Goal: Information Seeking & Learning: Learn about a topic

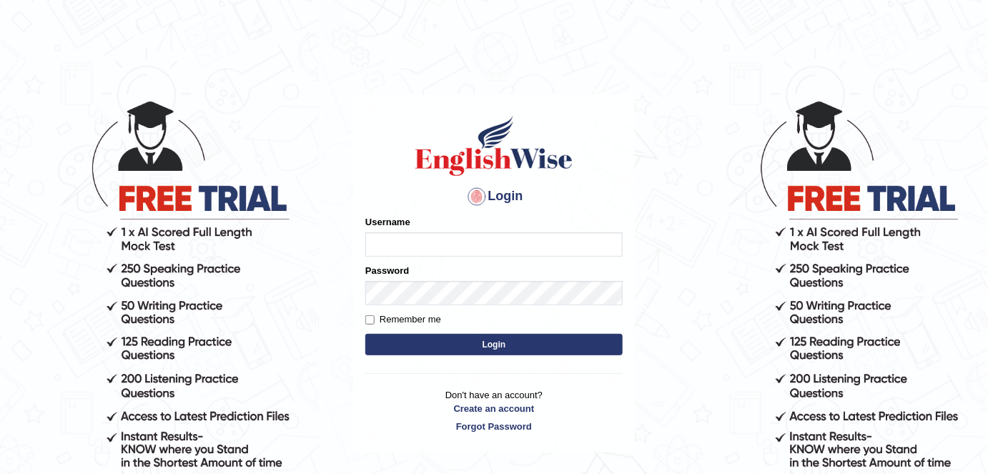
type input "FAridewala_123"
click at [505, 338] on button "Login" at bounding box center [493, 344] width 257 height 21
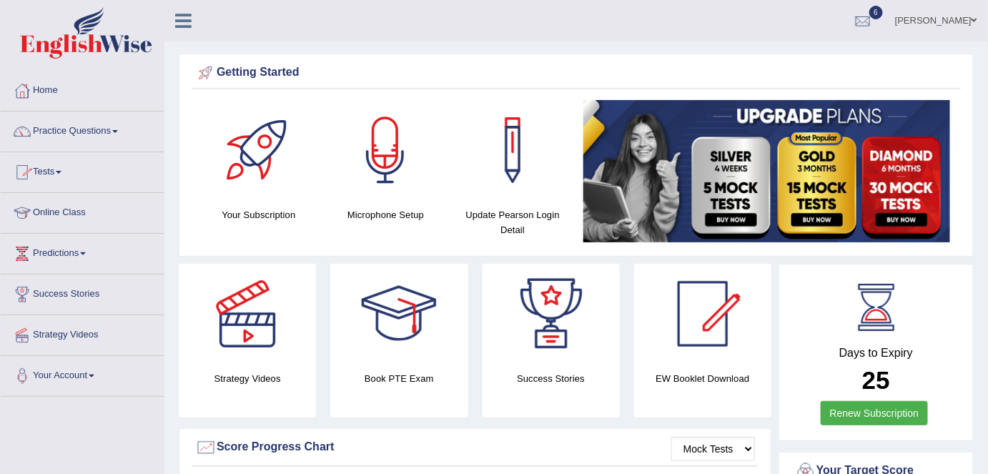
click at [54, 166] on link "Tests" at bounding box center [82, 170] width 163 height 36
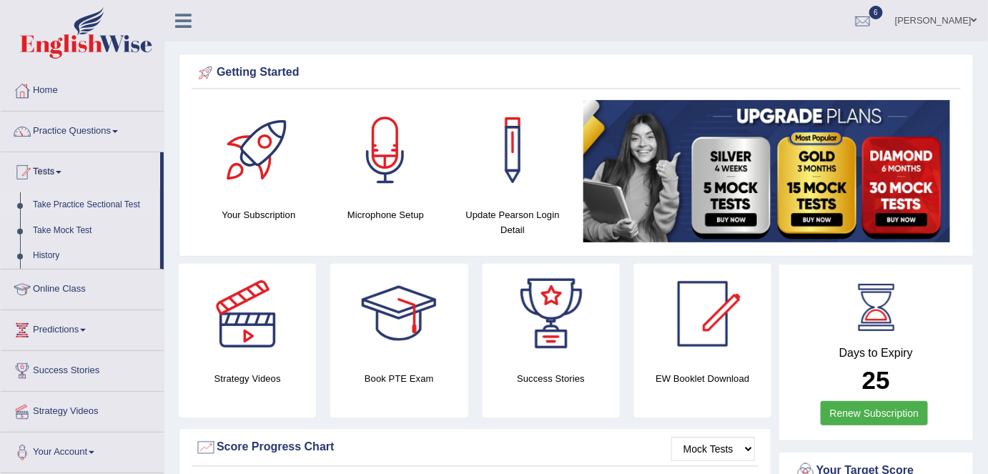
click at [49, 200] on link "Take Practice Sectional Test" at bounding box center [93, 205] width 134 height 26
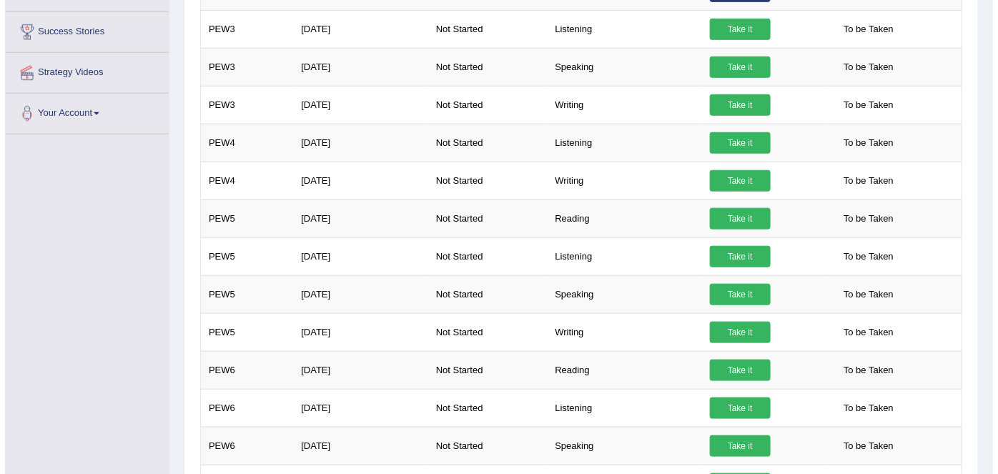
scroll to position [352, 0]
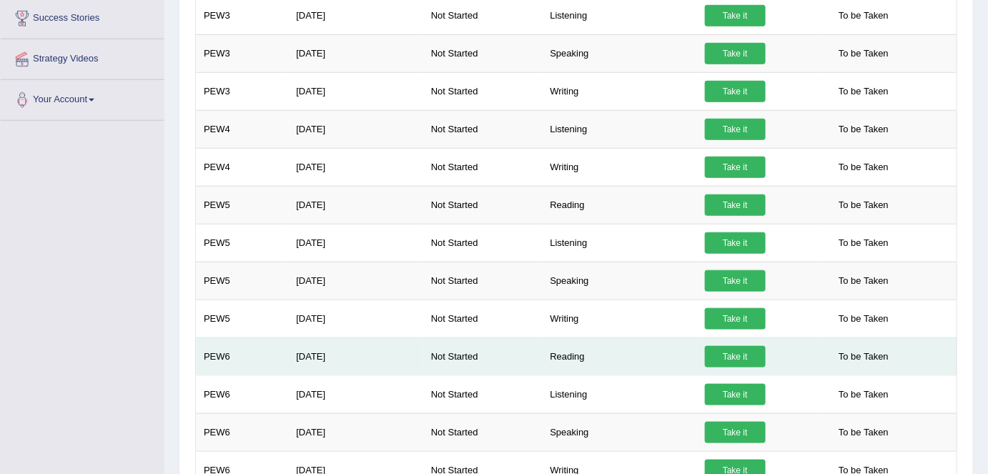
click at [733, 346] on link "Take it" at bounding box center [735, 356] width 61 height 21
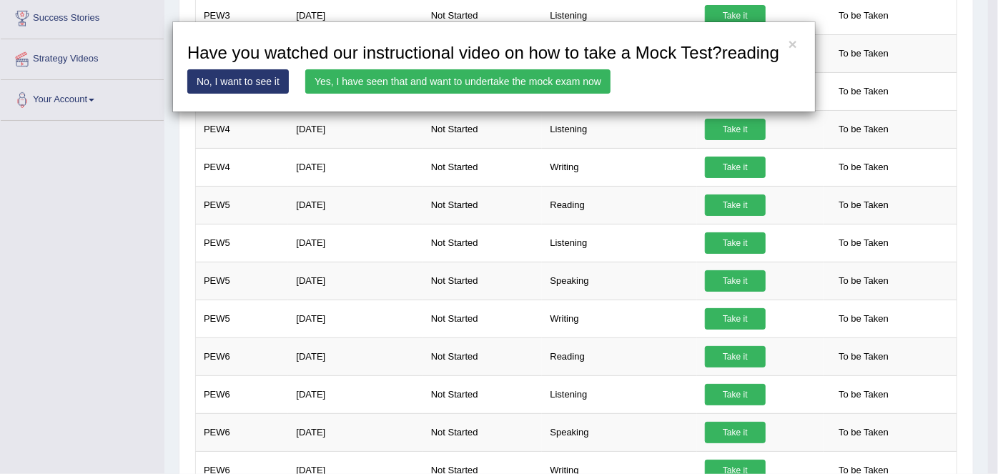
click at [363, 82] on link "Yes, I have seen that and want to undertake the mock exam now" at bounding box center [457, 81] width 305 height 24
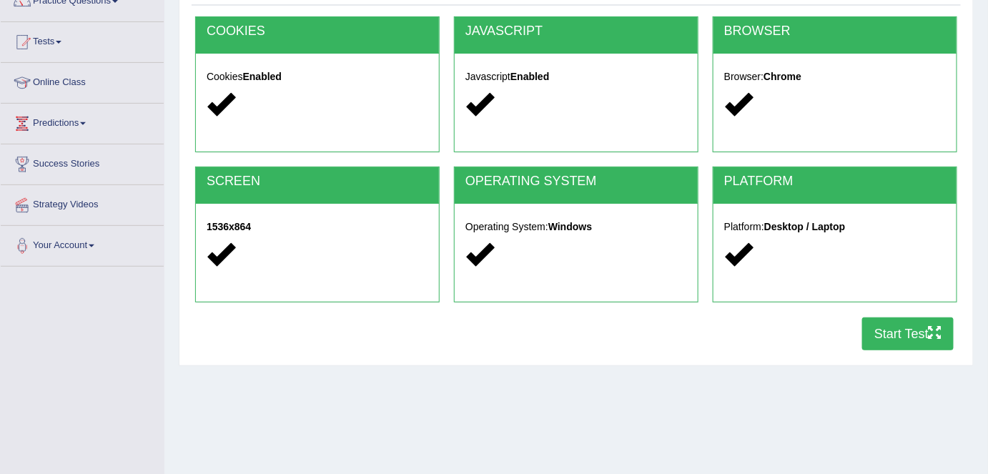
scroll to position [132, 0]
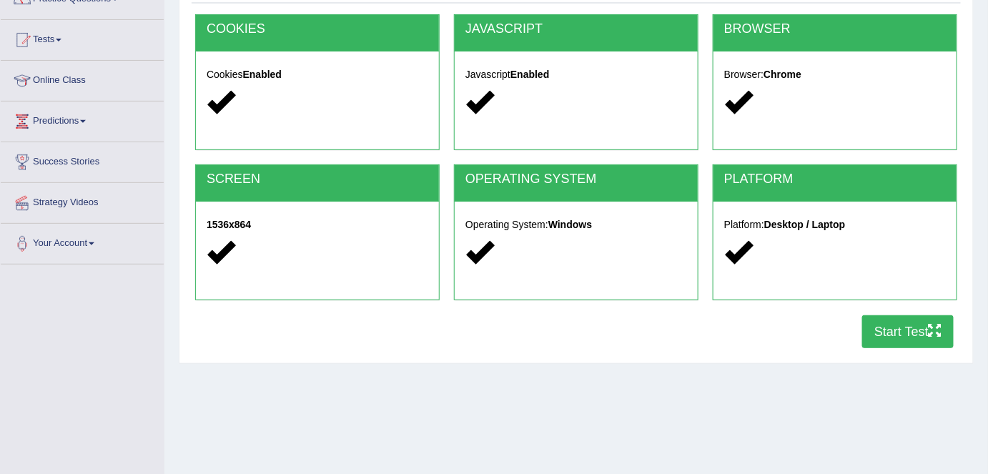
click at [874, 330] on button "Start Test" at bounding box center [907, 331] width 91 height 33
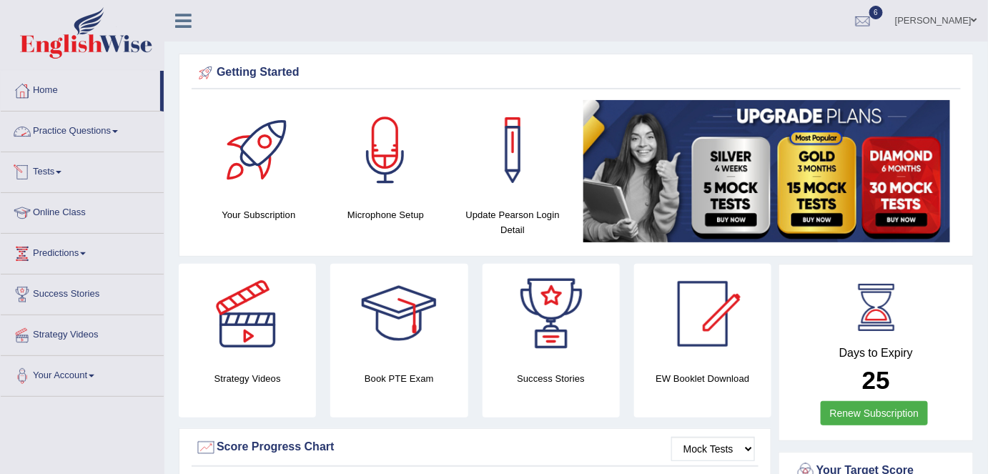
click at [89, 130] on link "Practice Questions" at bounding box center [82, 130] width 163 height 36
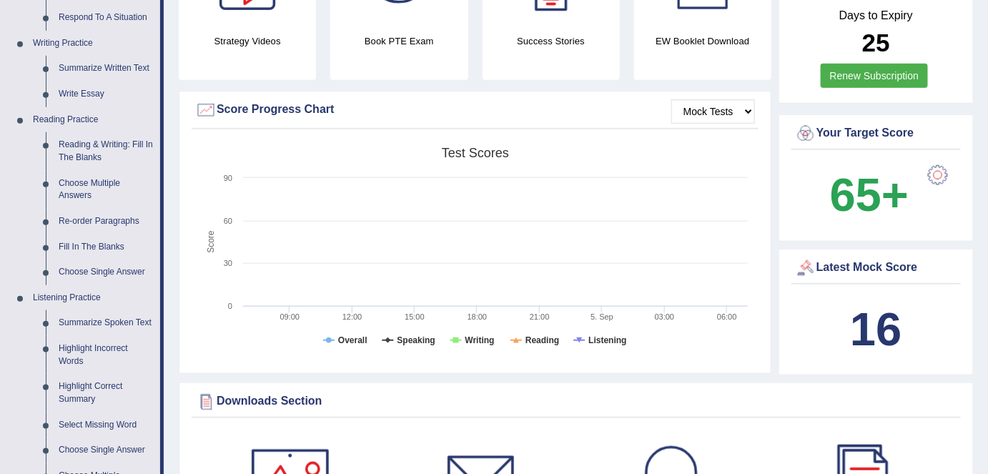
scroll to position [349, 0]
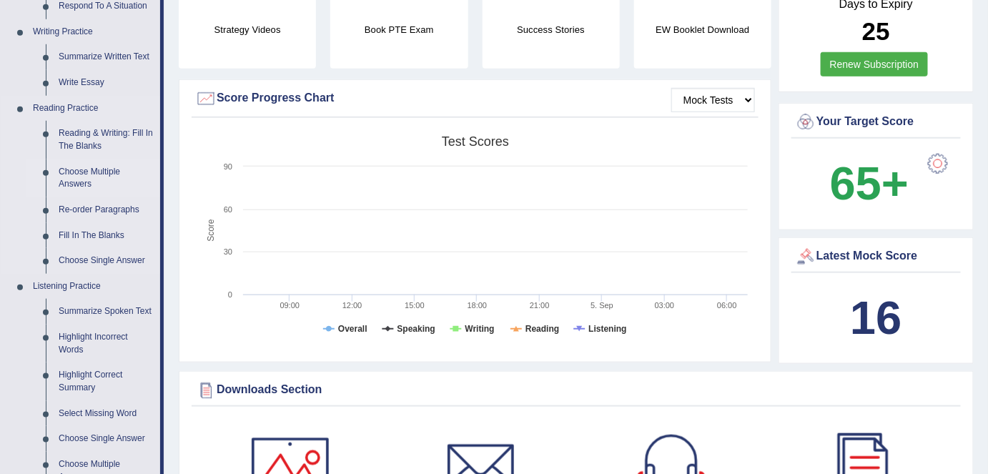
click at [74, 183] on link "Choose Multiple Answers" at bounding box center [106, 178] width 108 height 38
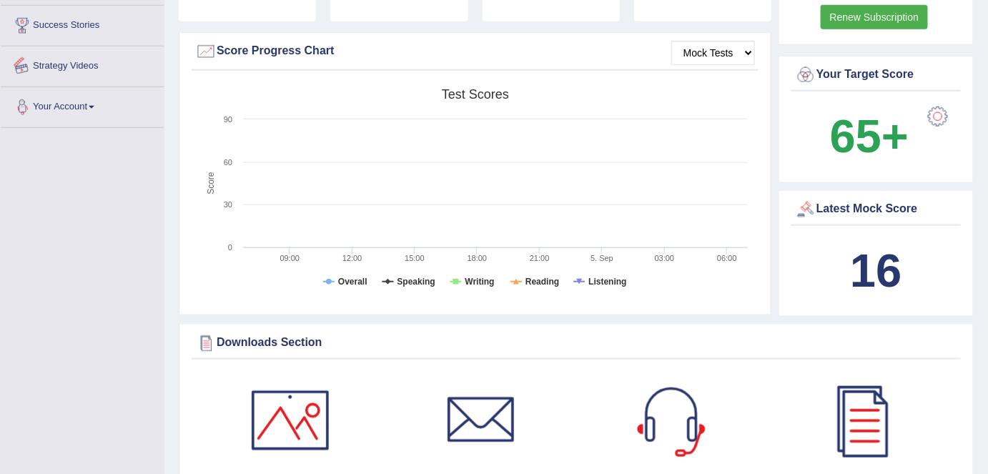
scroll to position [591, 0]
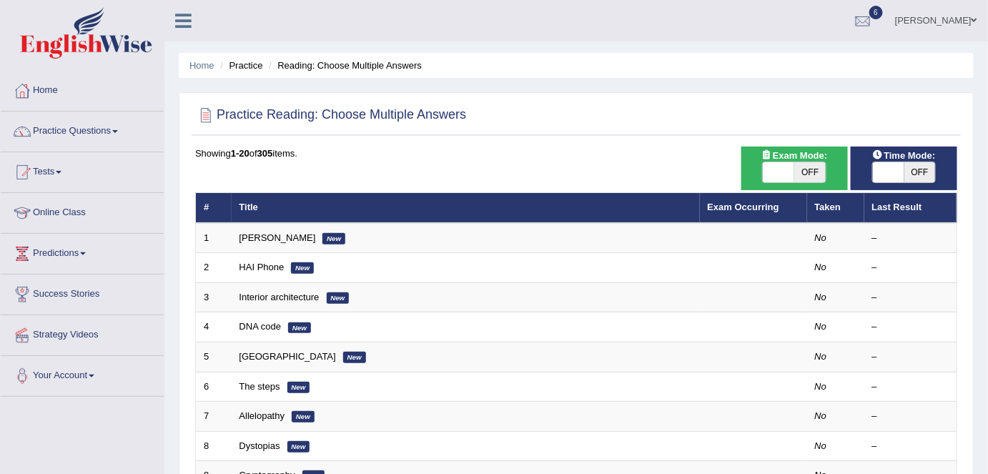
click at [928, 162] on div "ON OFF" at bounding box center [904, 172] width 64 height 21
click at [925, 164] on span "OFF" at bounding box center [919, 172] width 31 height 20
checkbox input "true"
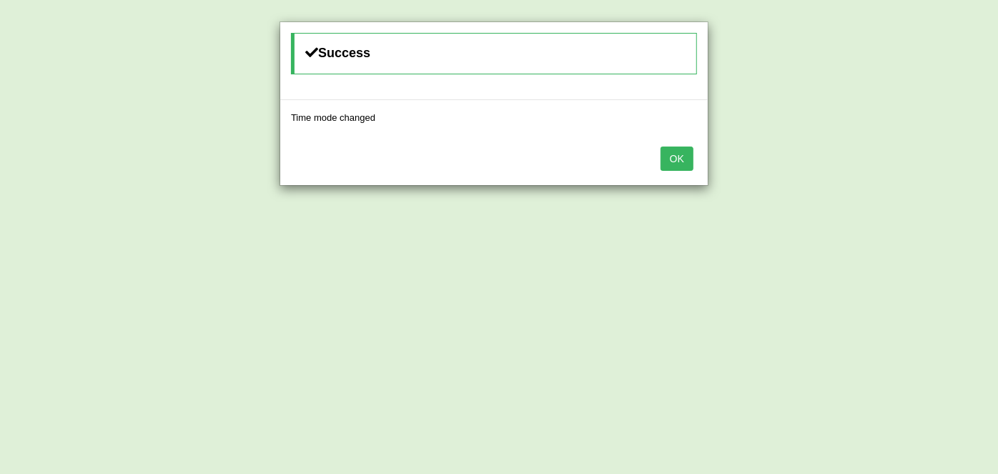
click at [674, 153] on button "OK" at bounding box center [677, 159] width 33 height 24
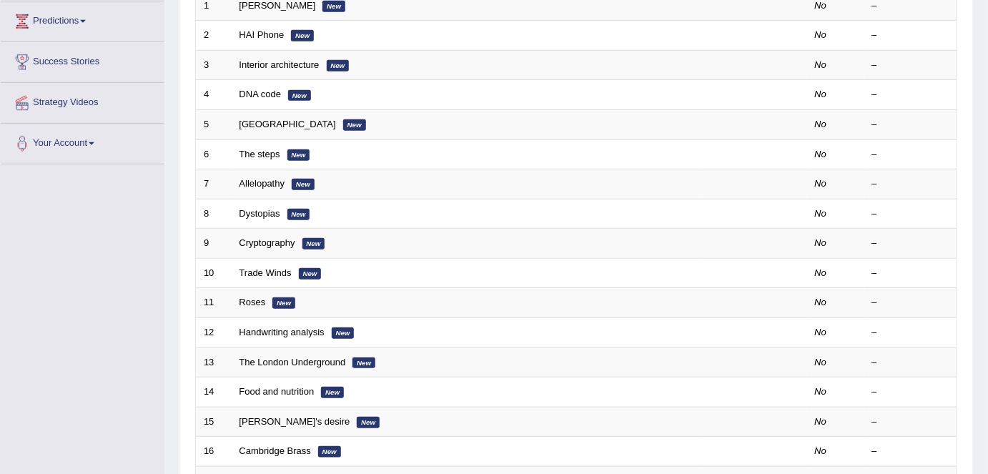
scroll to position [78, 0]
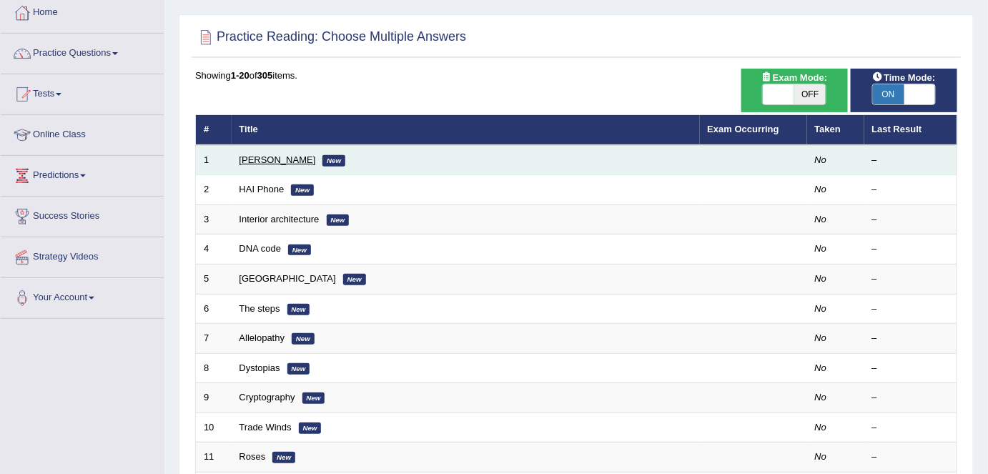
click at [269, 154] on link "Damian Scarf" at bounding box center [277, 159] width 76 height 11
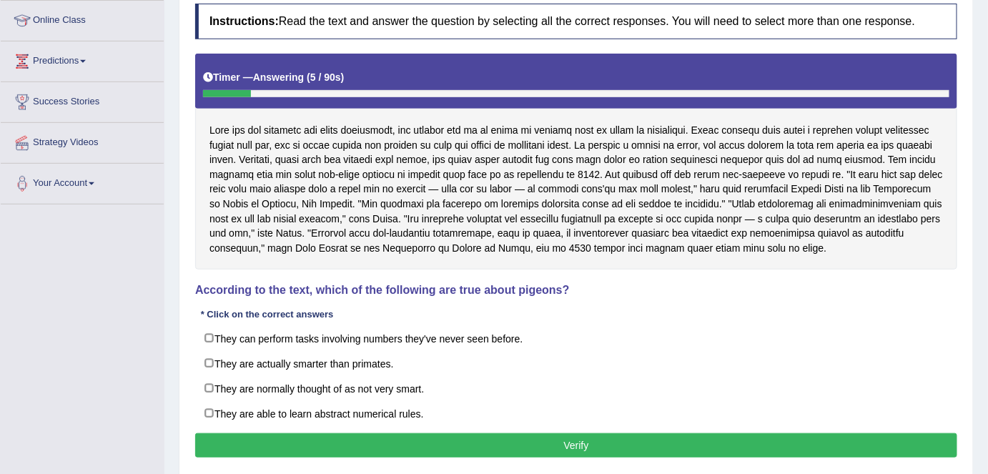
scroll to position [190, 0]
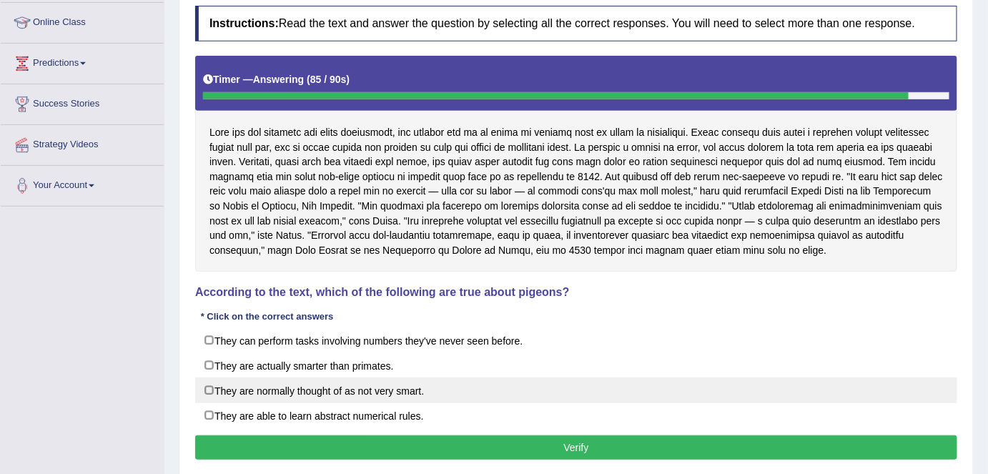
click at [206, 385] on label "They are normally thought of as not very smart." at bounding box center [576, 390] width 762 height 26
checkbox input "true"
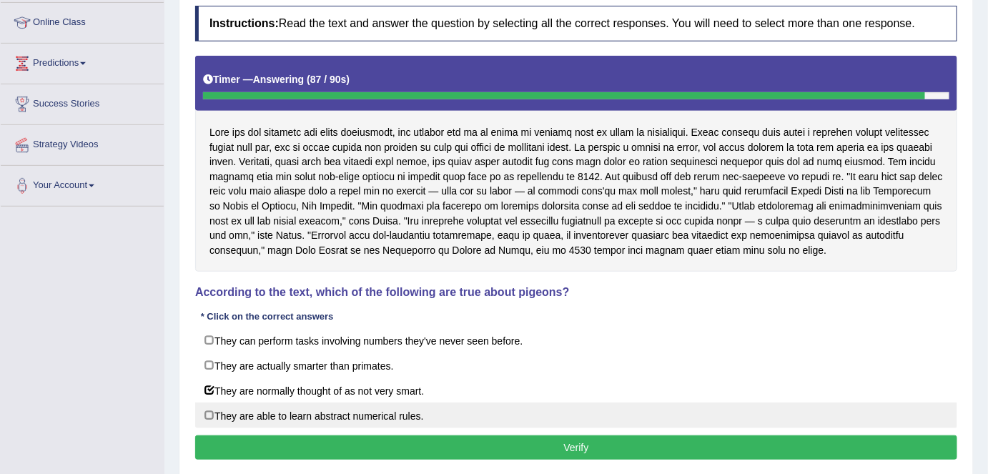
click at [209, 415] on label "They are able to learn abstract numerical rules." at bounding box center [576, 415] width 762 height 26
checkbox input "true"
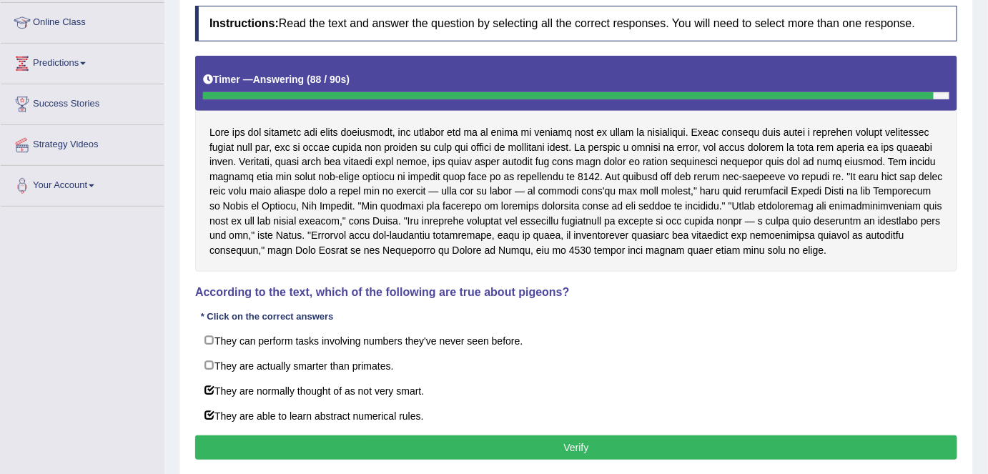
click at [230, 446] on button "Verify" at bounding box center [576, 447] width 762 height 24
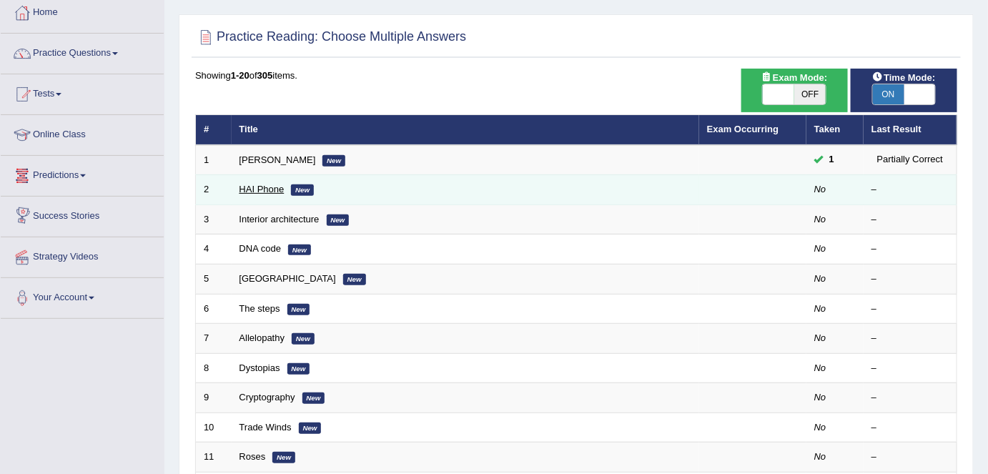
click at [270, 184] on link "HAI Phone" at bounding box center [261, 189] width 45 height 11
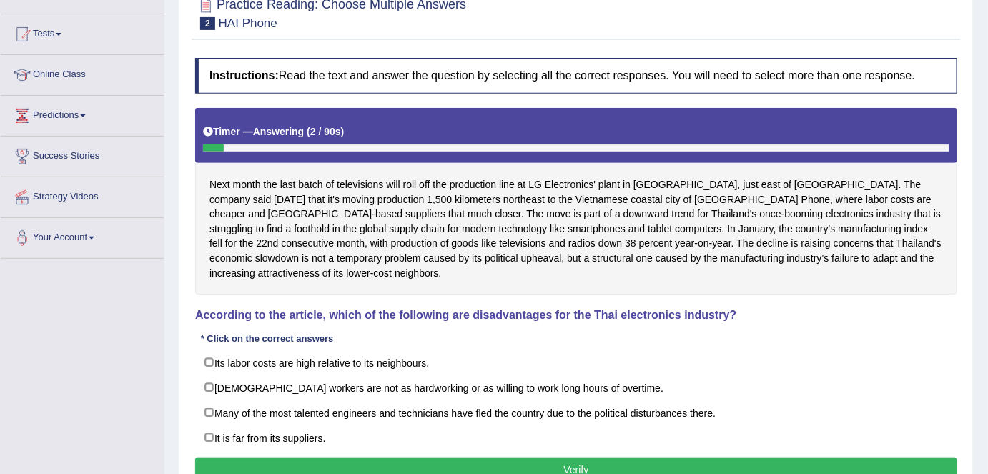
scroll to position [184, 0]
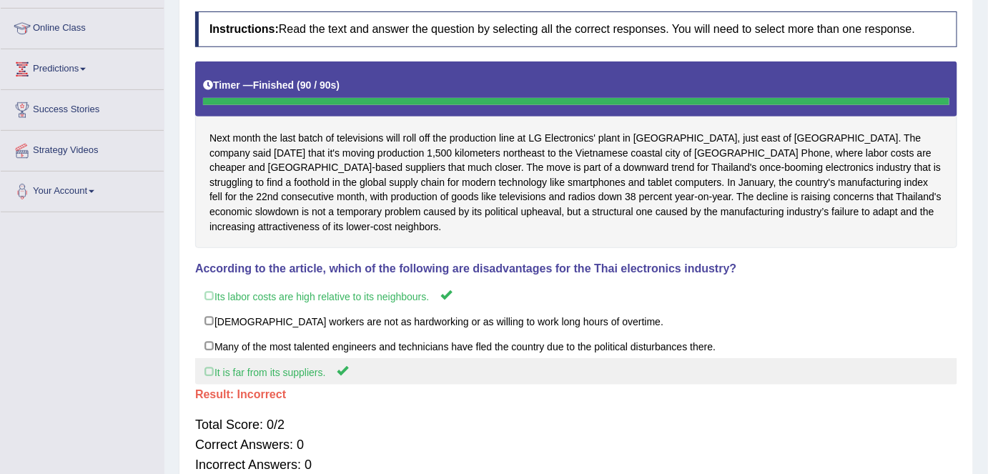
click at [325, 365] on label "It is far from its suppliers." at bounding box center [576, 371] width 762 height 26
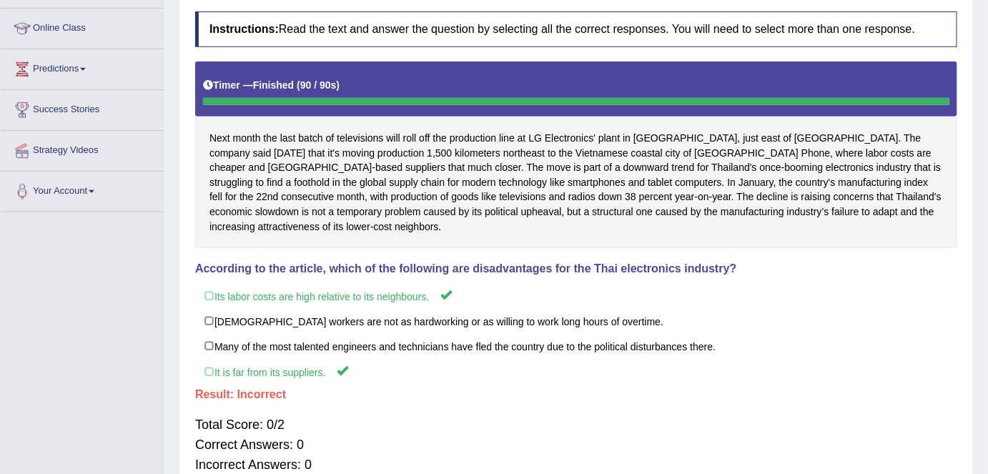
scroll to position [0, 0]
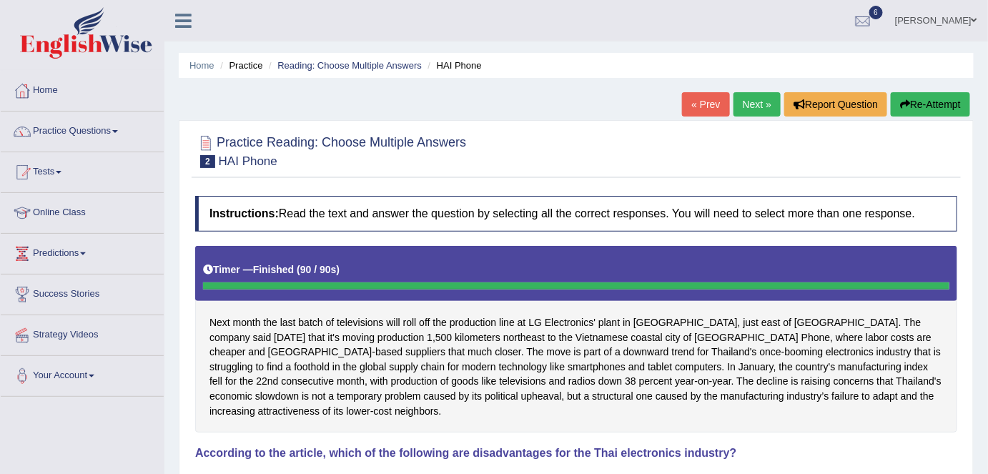
click at [950, 97] on button "Re-Attempt" at bounding box center [930, 104] width 79 height 24
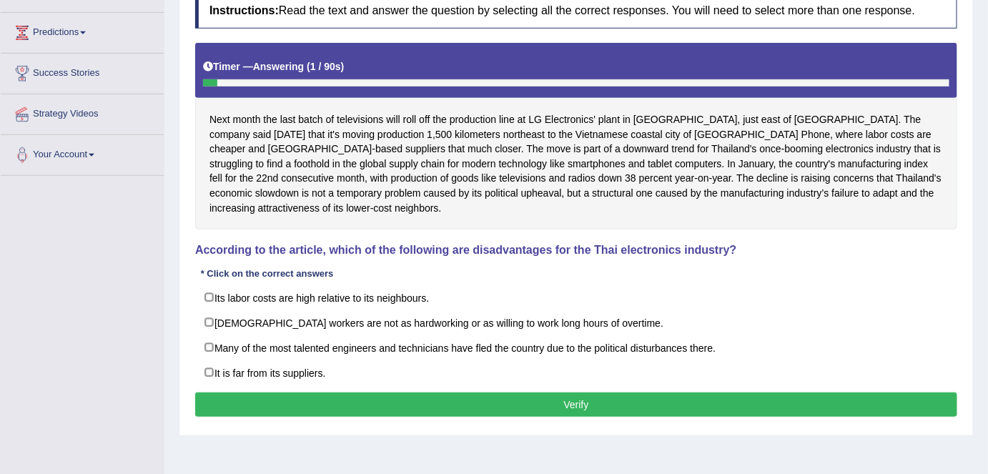
scroll to position [224, 0]
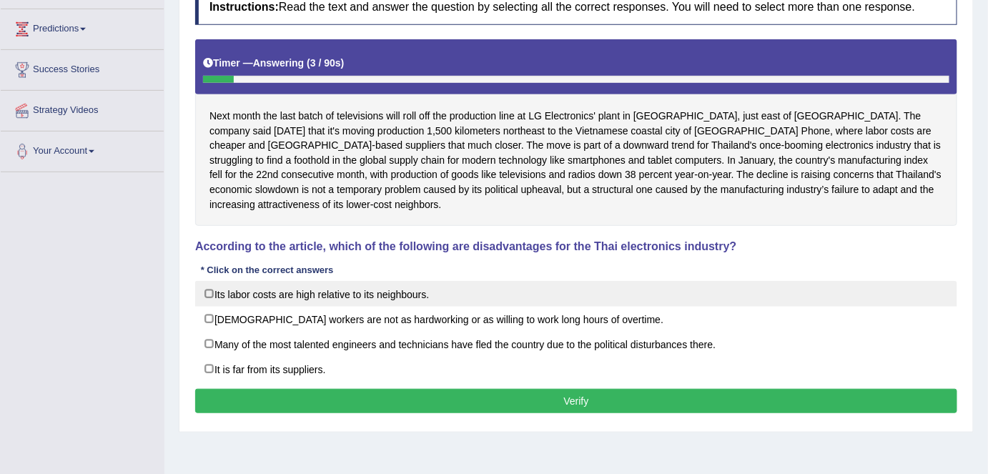
click at [205, 290] on label "Its labor costs are high relative to its neighbours." at bounding box center [576, 294] width 762 height 26
checkbox input "true"
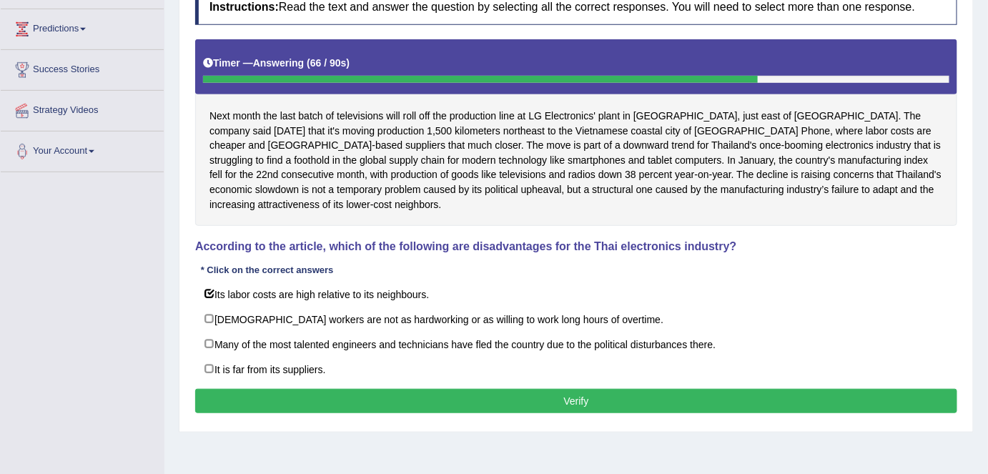
click at [347, 400] on button "Verify" at bounding box center [576, 401] width 762 height 24
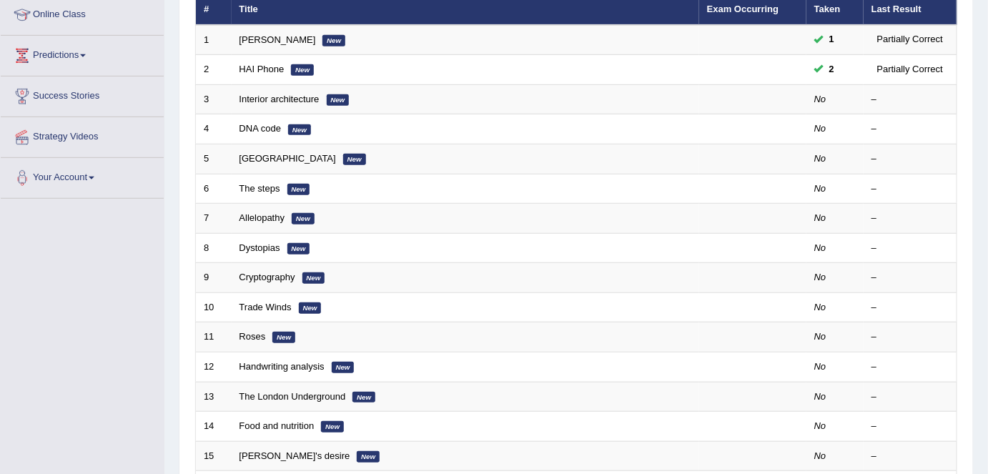
scroll to position [199, 0]
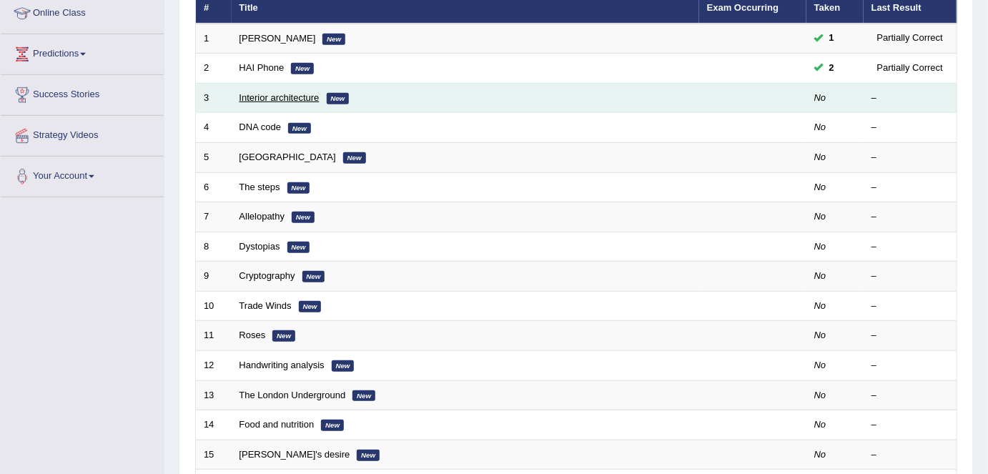
click at [292, 92] on link "Interior architecture" at bounding box center [279, 97] width 80 height 11
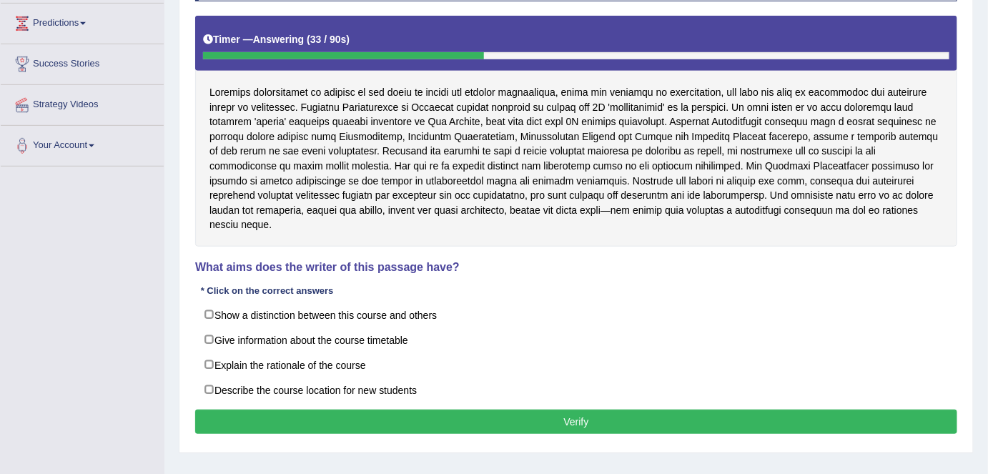
scroll to position [232, 0]
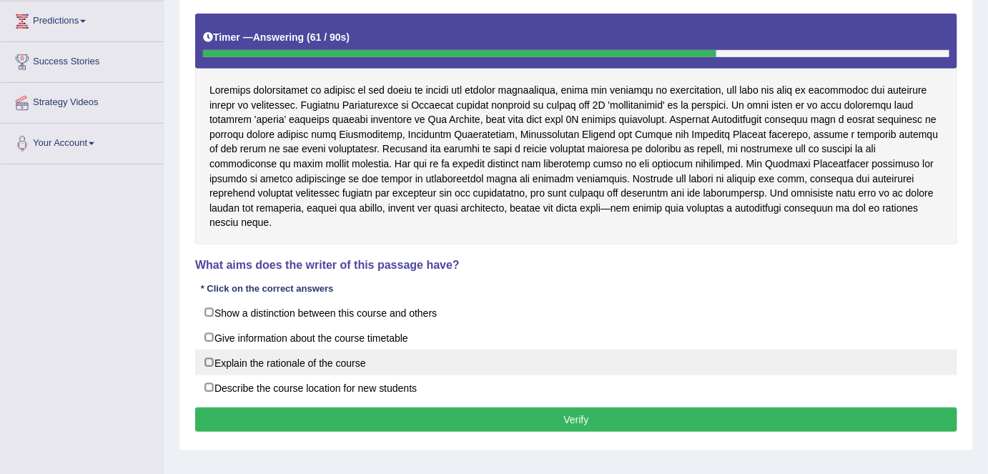
click at [207, 350] on label "Explain the rationale of the course" at bounding box center [576, 363] width 762 height 26
checkbox input "true"
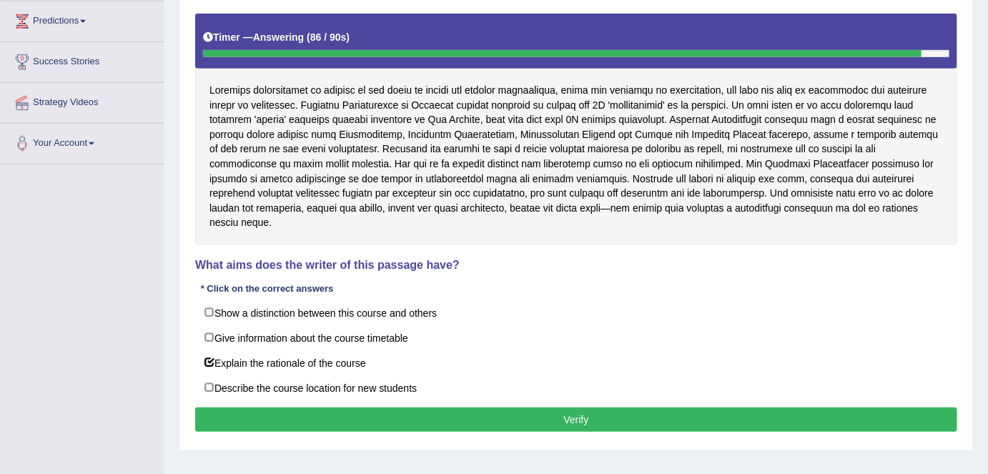
click at [262, 407] on button "Verify" at bounding box center [576, 419] width 762 height 24
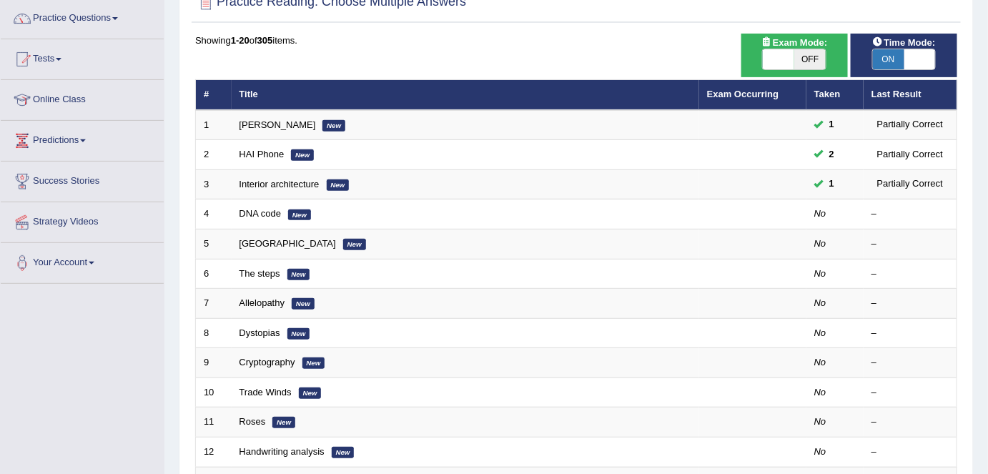
scroll to position [112, 0]
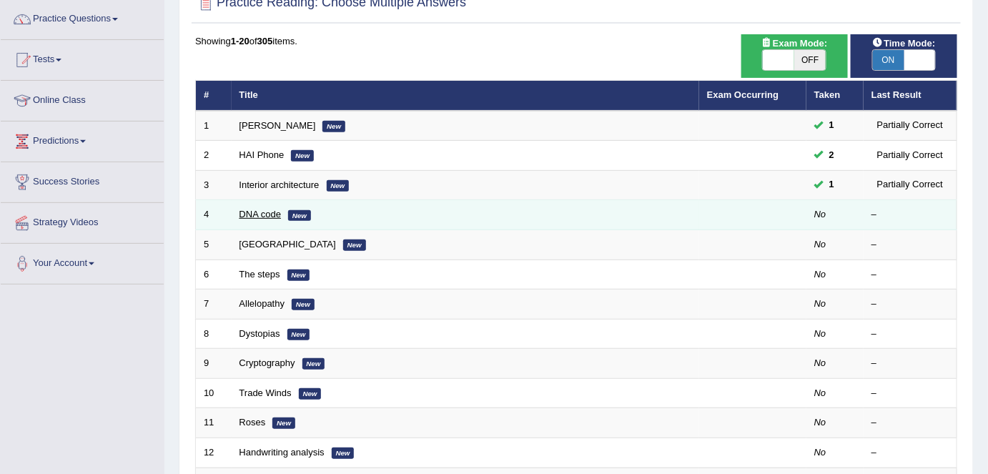
click at [266, 211] on link "DNA code" at bounding box center [260, 214] width 42 height 11
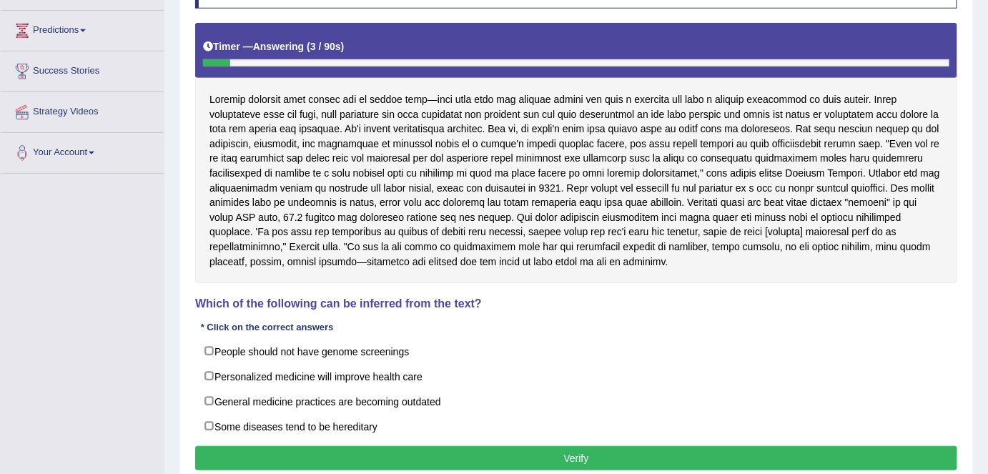
scroll to position [224, 0]
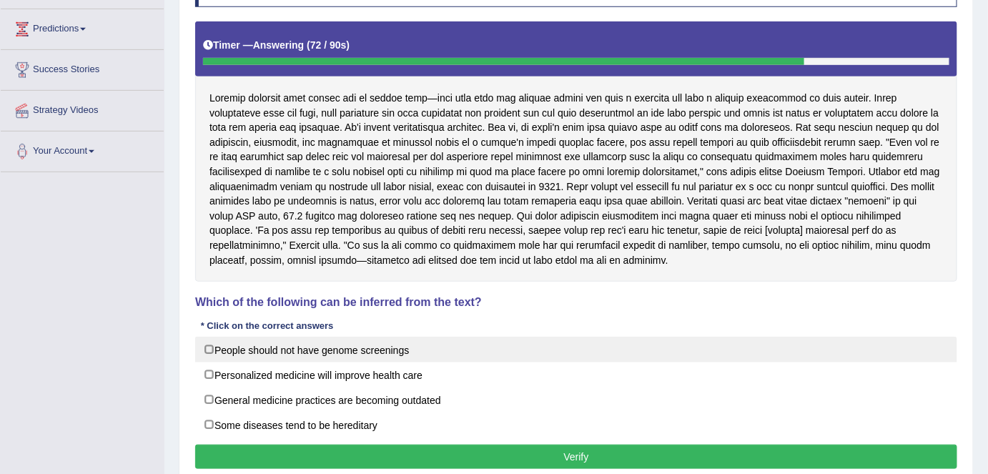
drag, startPoint x: 209, startPoint y: 373, endPoint x: 207, endPoint y: 348, distance: 25.1
click at [207, 348] on div "People should not have genome screenings Personalized medicine will improve hea…" at bounding box center [576, 387] width 762 height 101
click at [207, 348] on label "People should not have genome screenings" at bounding box center [576, 350] width 762 height 26
checkbox input "true"
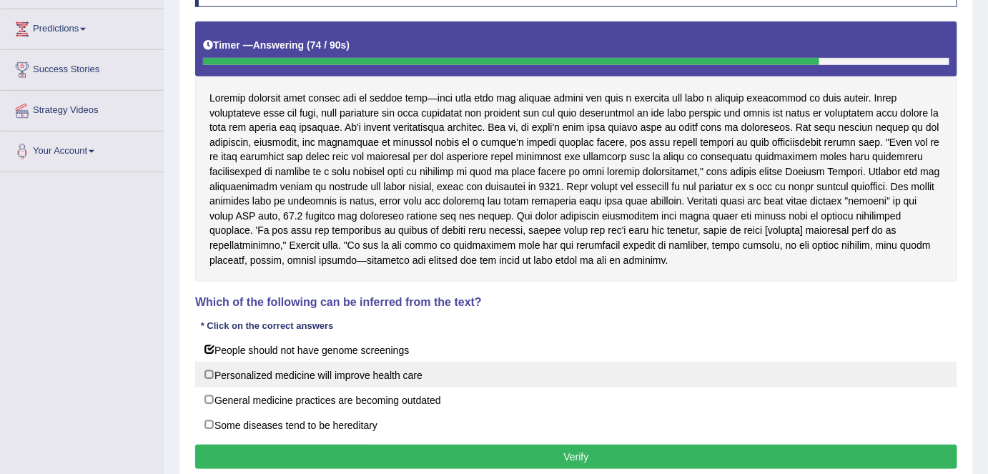
click at [206, 369] on label "Personalized medicine will improve health care" at bounding box center [576, 375] width 762 height 26
checkbox input "true"
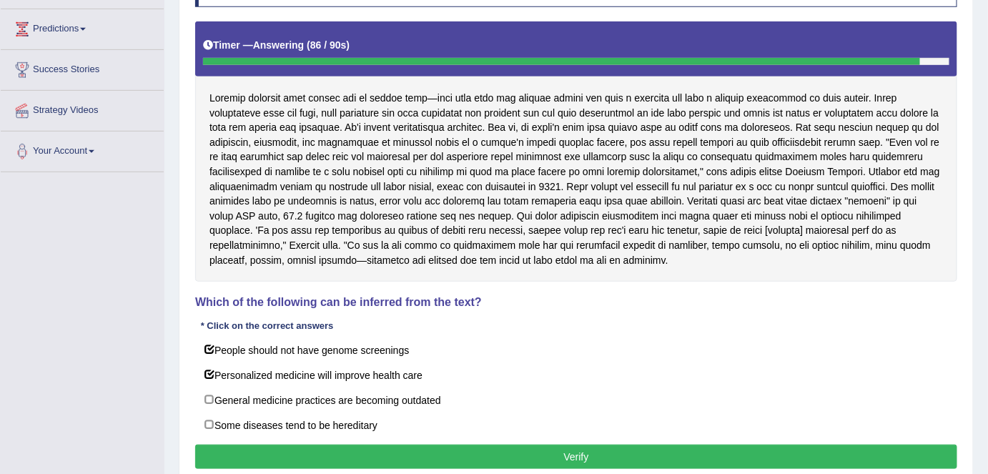
click at [638, 465] on button "Verify" at bounding box center [576, 457] width 762 height 24
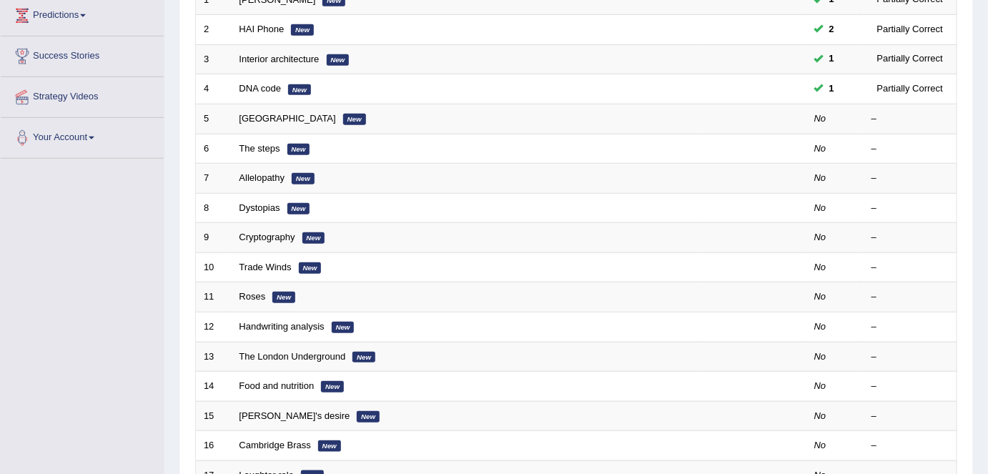
scroll to position [209, 0]
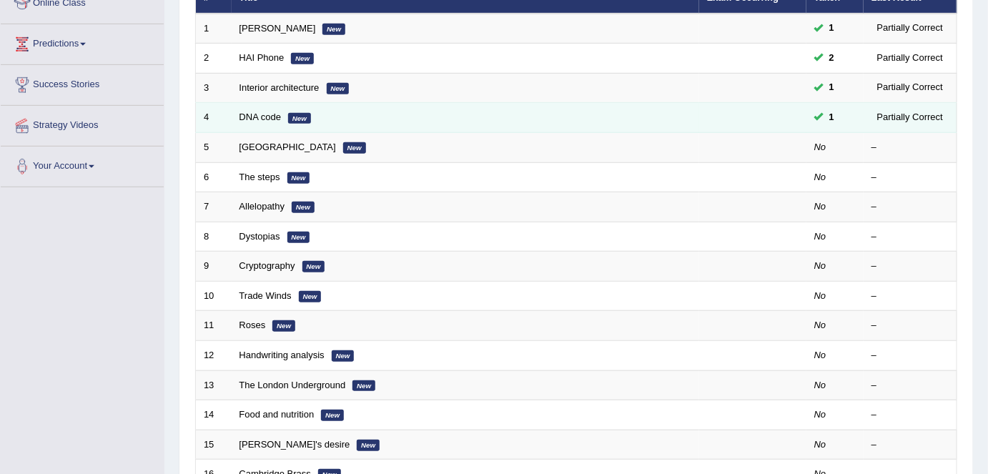
click at [262, 107] on td "DNA code New" at bounding box center [466, 118] width 468 height 30
click at [259, 112] on link "DNA code" at bounding box center [260, 117] width 42 height 11
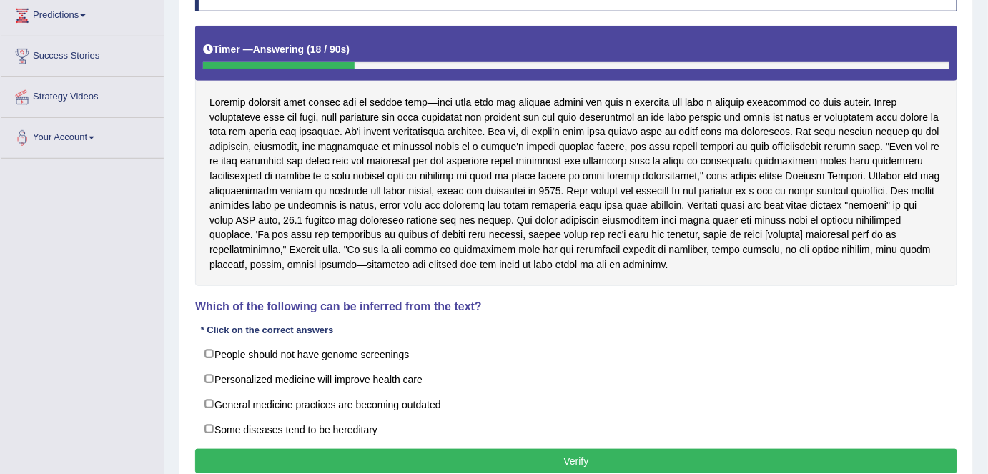
scroll to position [244, 0]
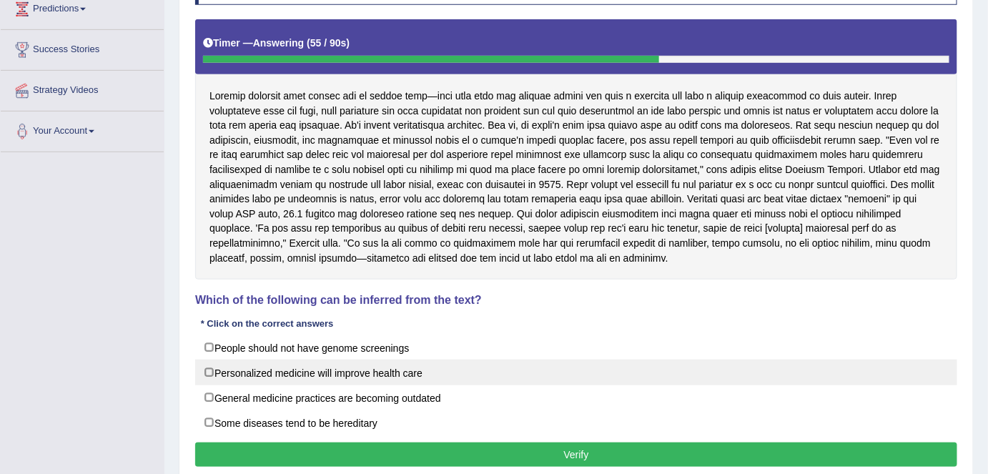
click at [209, 365] on label "Personalized medicine will improve health care" at bounding box center [576, 373] width 762 height 26
checkbox input "true"
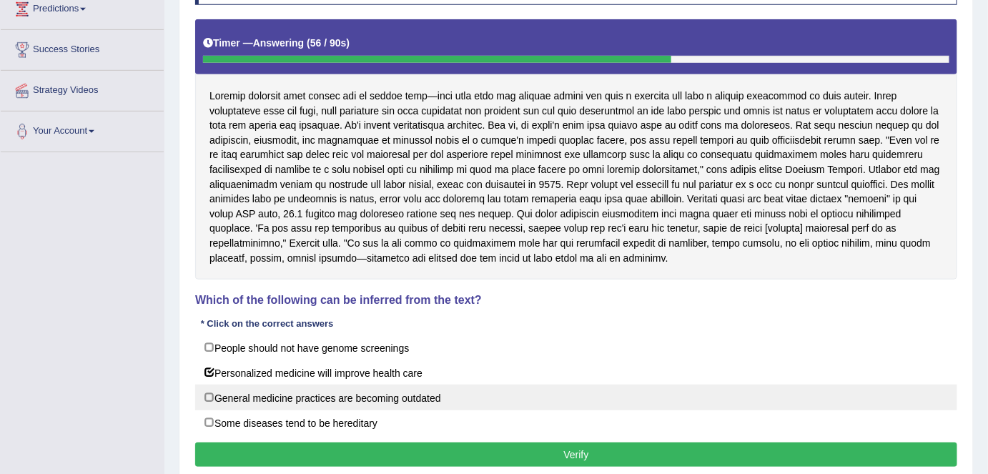
click at [209, 395] on label "General medicine practices are becoming outdated" at bounding box center [576, 398] width 762 height 26
checkbox input "true"
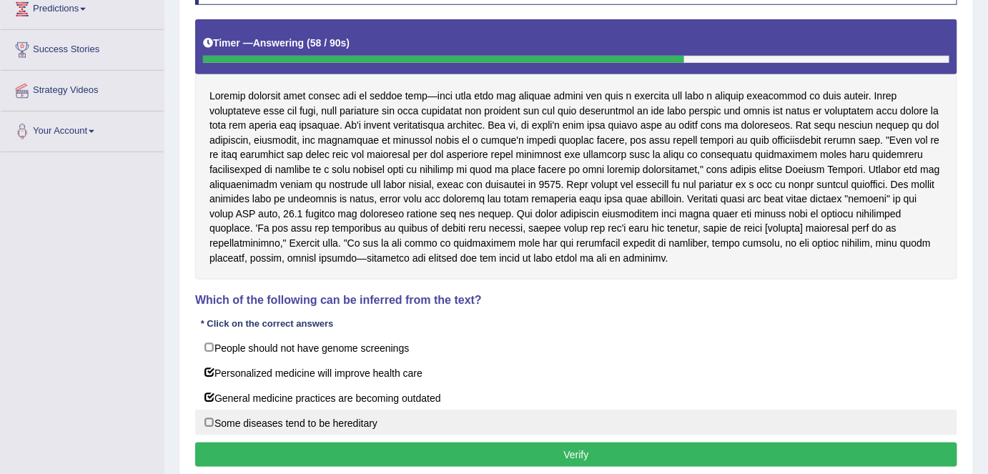
click at [212, 421] on label "Some diseases tend to be hereditary" at bounding box center [576, 423] width 762 height 26
checkbox input "true"
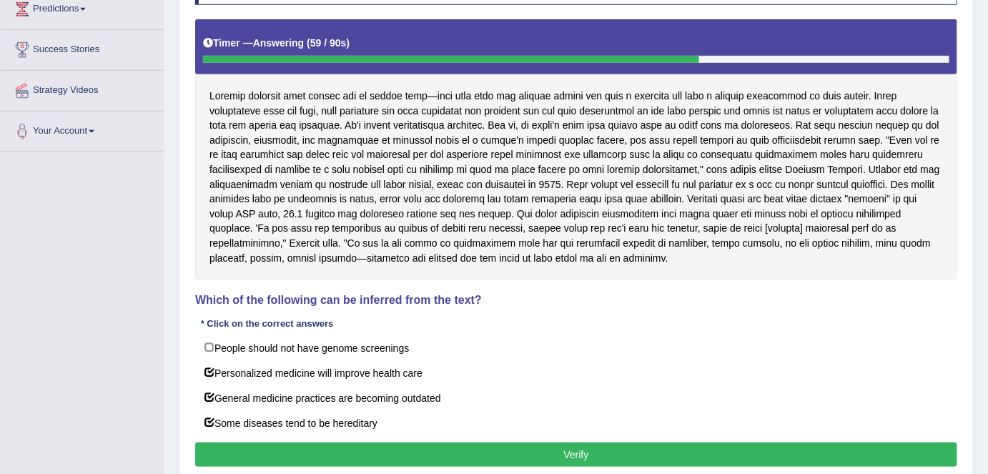
click at [307, 445] on button "Verify" at bounding box center [576, 454] width 762 height 24
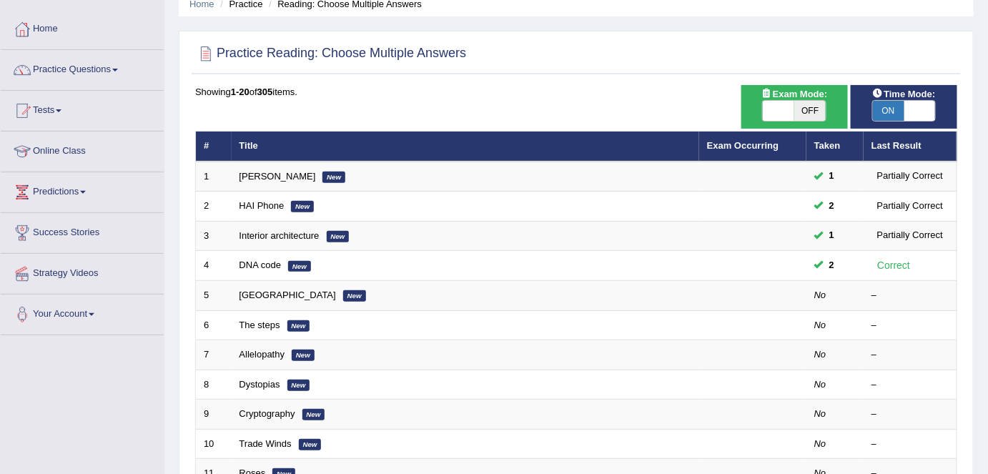
scroll to position [34, 0]
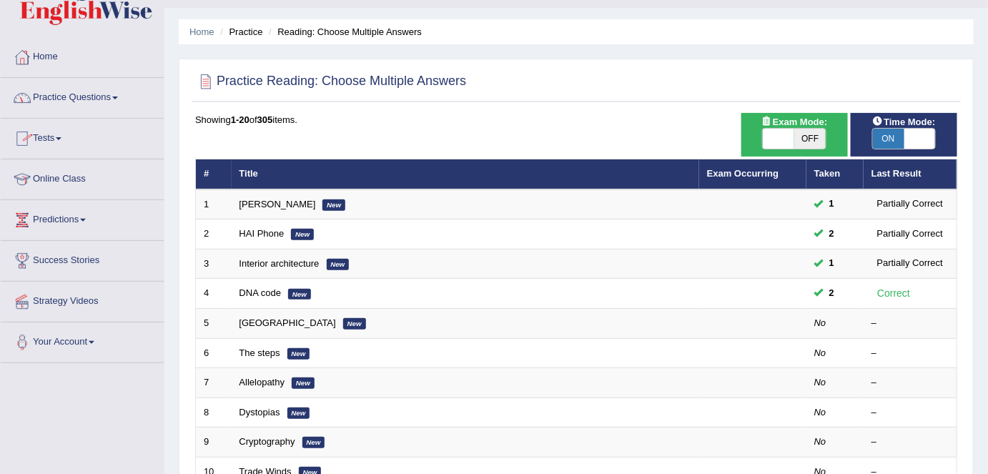
click at [61, 139] on link "Tests" at bounding box center [82, 137] width 163 height 36
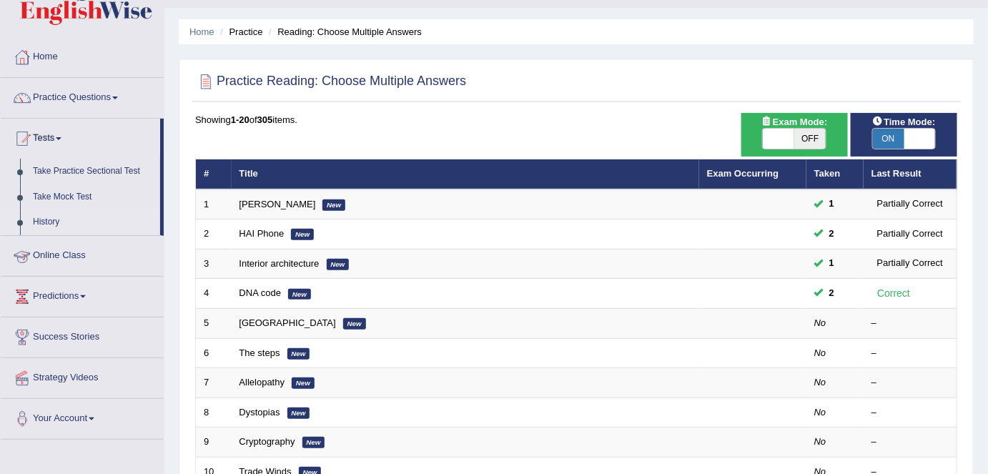
click at [51, 222] on link "History" at bounding box center [93, 222] width 134 height 26
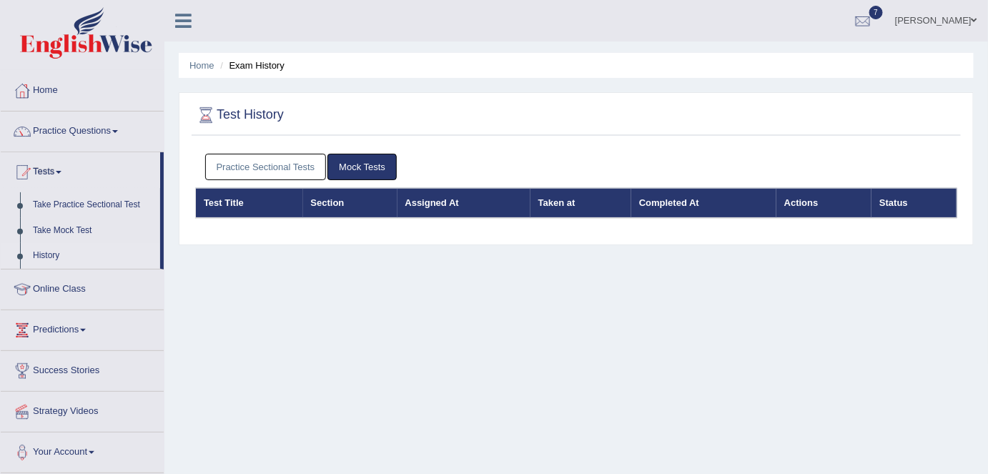
click at [229, 154] on link "Practice Sectional Tests" at bounding box center [266, 167] width 122 height 26
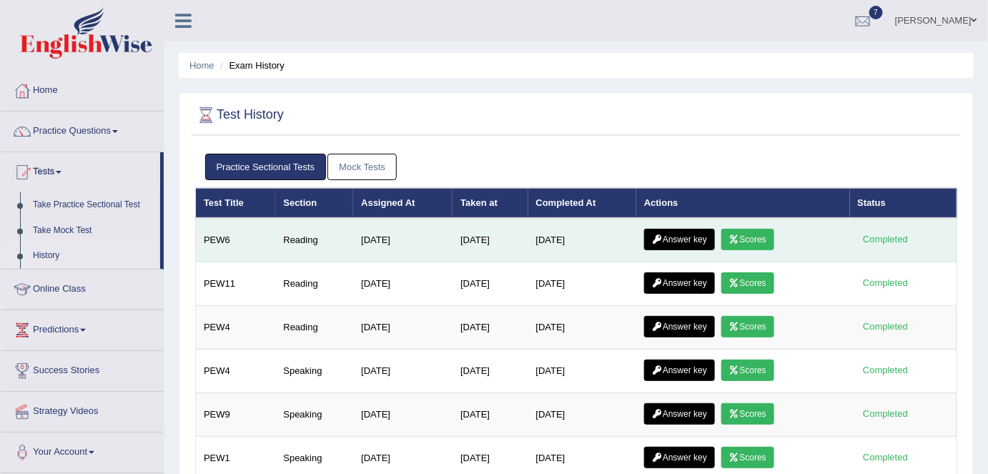
click at [667, 242] on link "Answer key" at bounding box center [679, 239] width 71 height 21
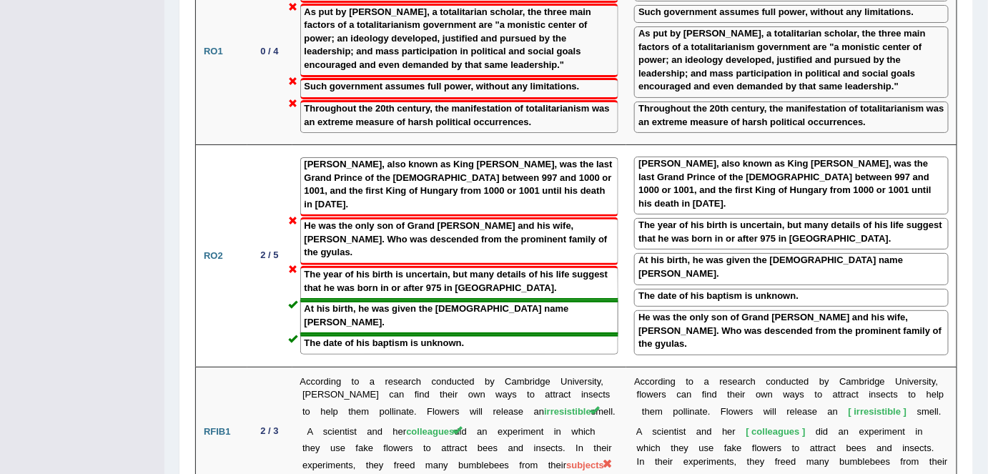
scroll to position [1824, 0]
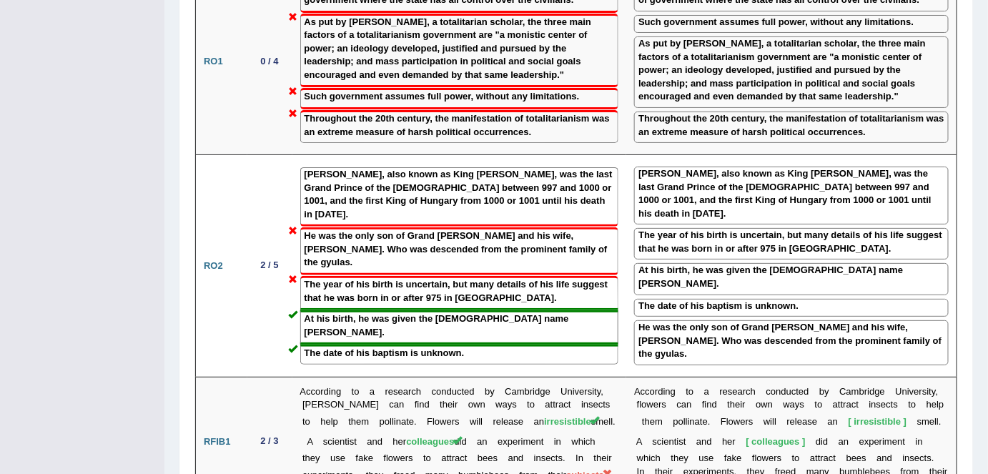
drag, startPoint x: 987, startPoint y: 322, endPoint x: 987, endPoint y: 290, distance: 32.2
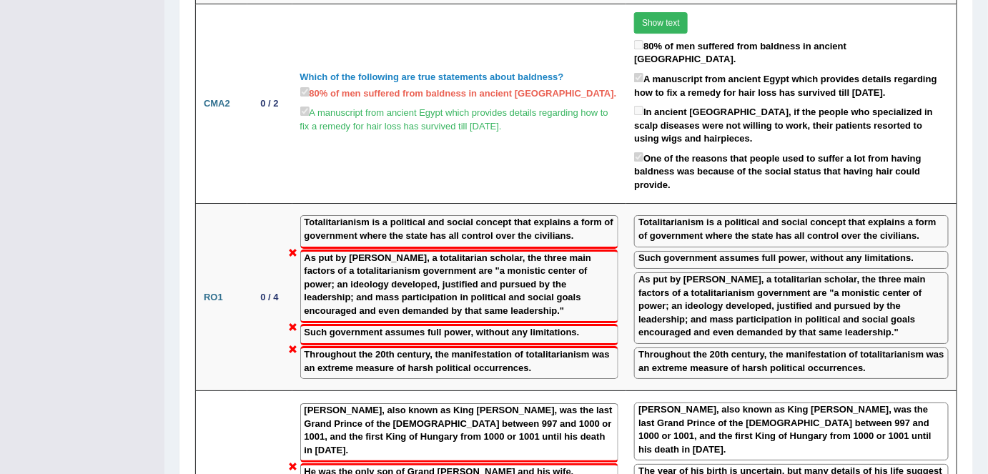
scroll to position [1596, 0]
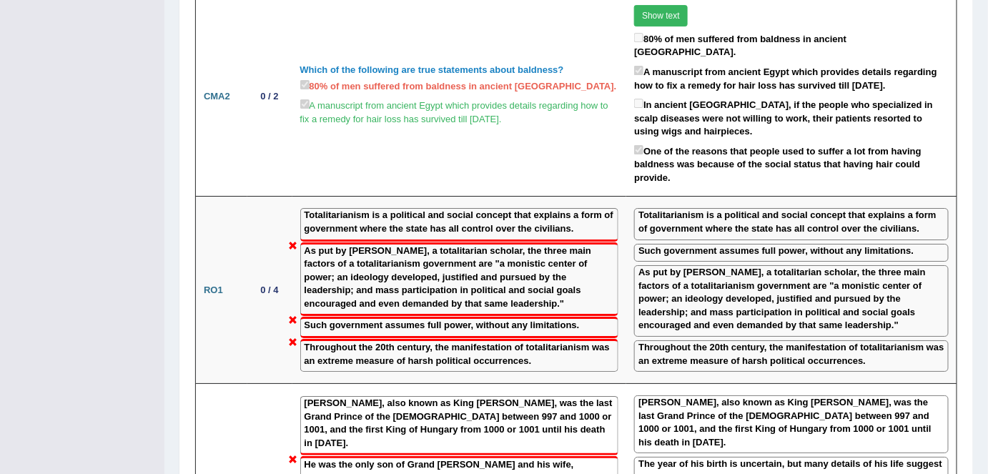
drag, startPoint x: 984, startPoint y: 267, endPoint x: 986, endPoint y: 246, distance: 20.8
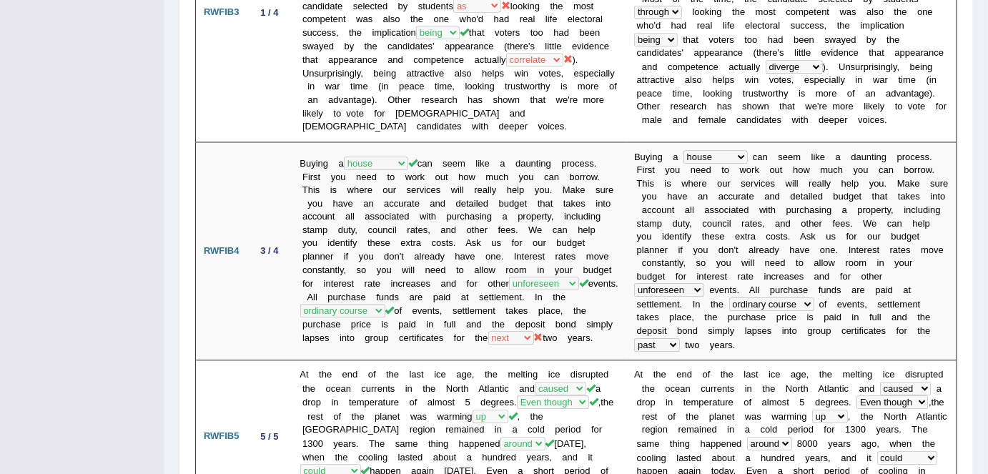
scroll to position [902, 0]
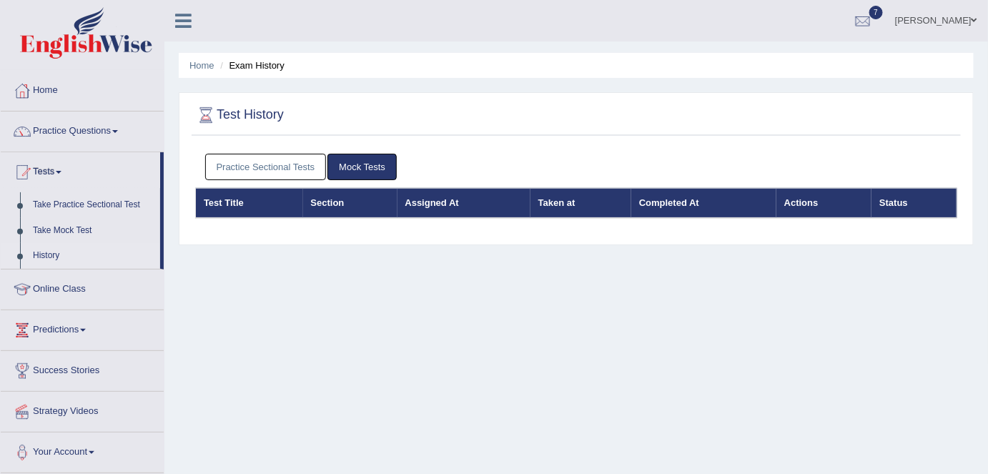
click at [249, 167] on link "Practice Sectional Tests" at bounding box center [266, 167] width 122 height 26
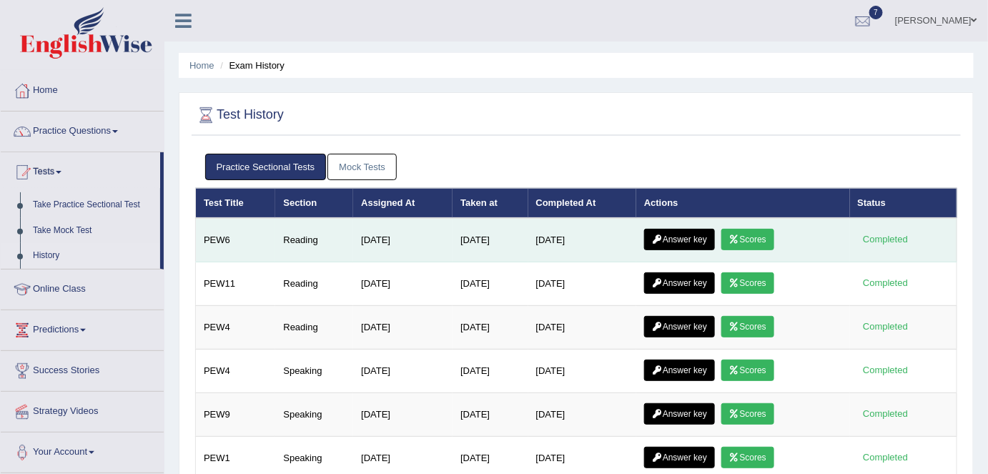
click at [756, 231] on link "Scores" at bounding box center [747, 239] width 53 height 21
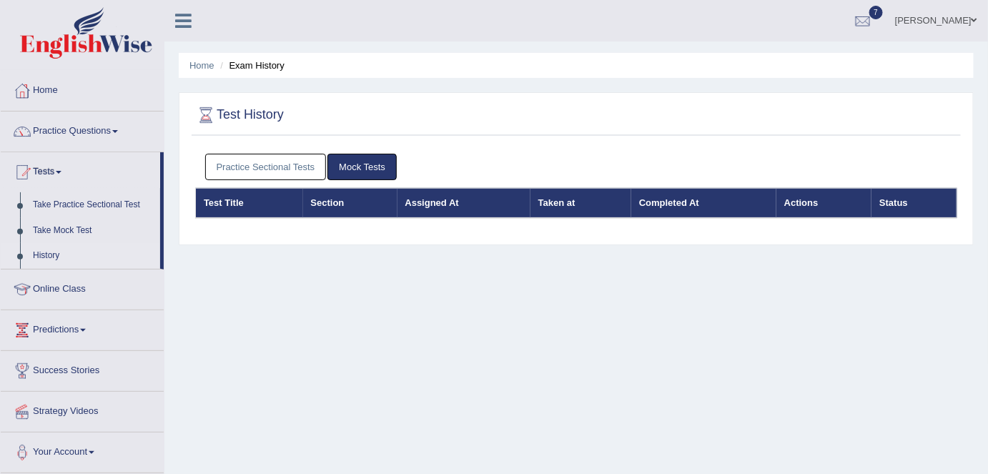
click at [295, 160] on link "Practice Sectional Tests" at bounding box center [266, 167] width 122 height 26
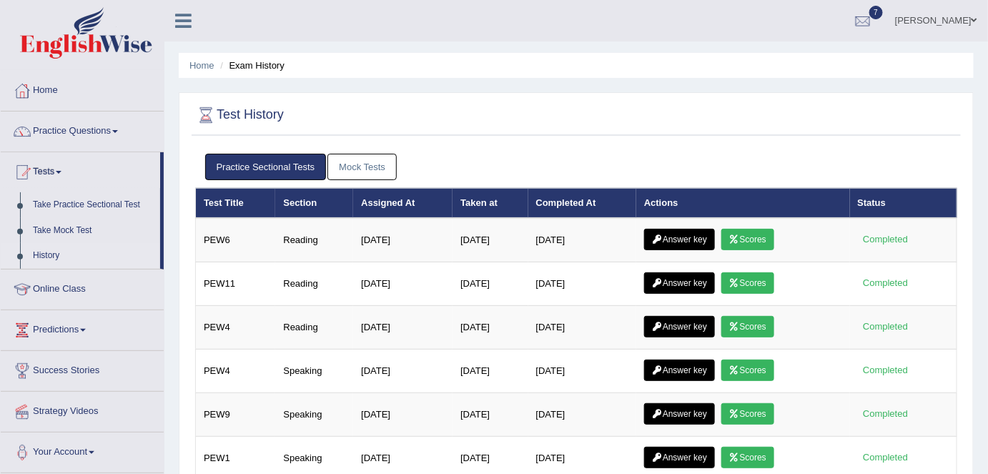
click at [360, 159] on link "Mock Tests" at bounding box center [361, 167] width 69 height 26
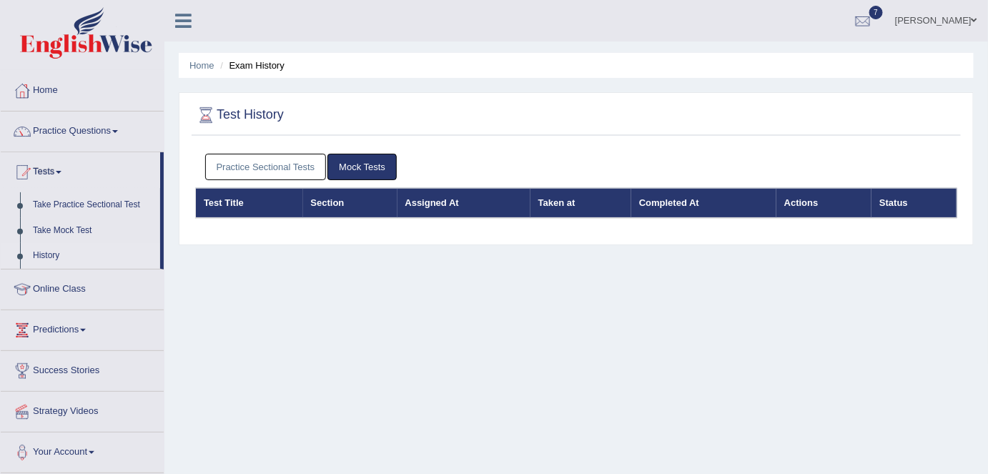
click at [48, 254] on link "History" at bounding box center [93, 256] width 134 height 26
click at [44, 257] on link "History" at bounding box center [93, 256] width 134 height 26
click at [269, 170] on link "Practice Sectional Tests" at bounding box center [266, 167] width 122 height 26
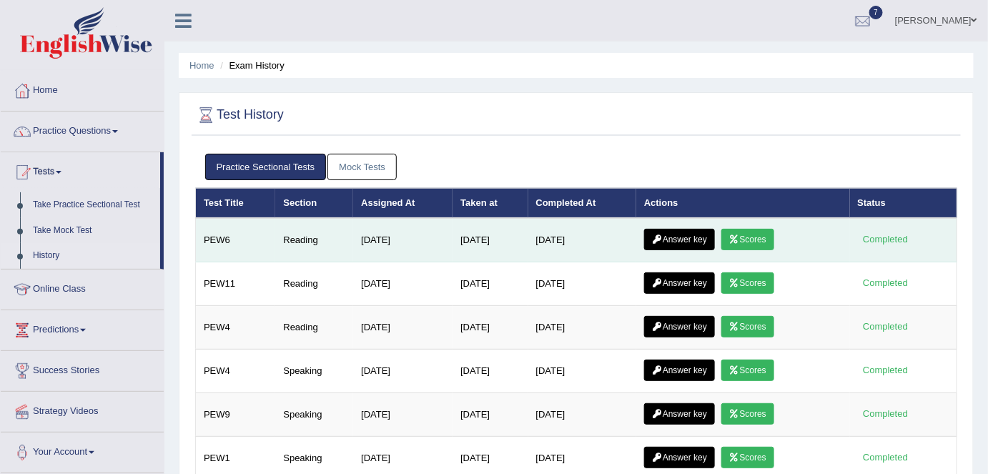
click at [673, 237] on link "Answer key" at bounding box center [679, 239] width 71 height 21
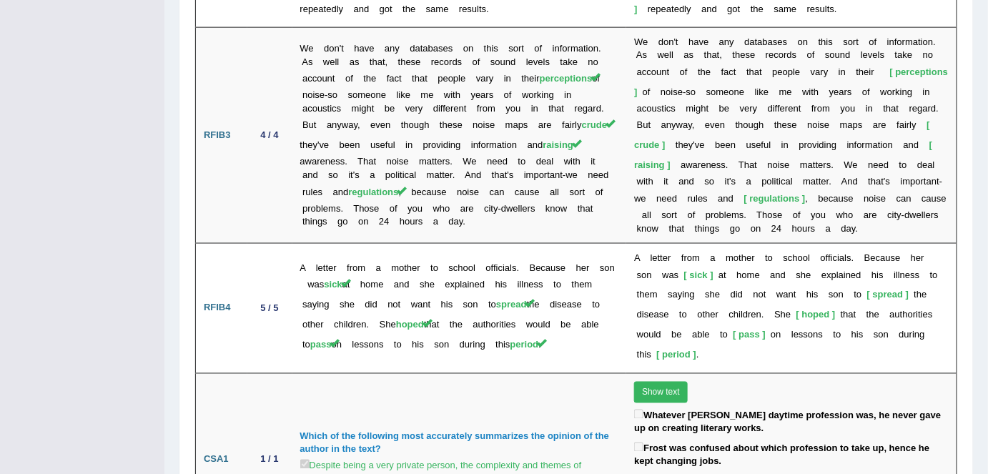
scroll to position [2503, 0]
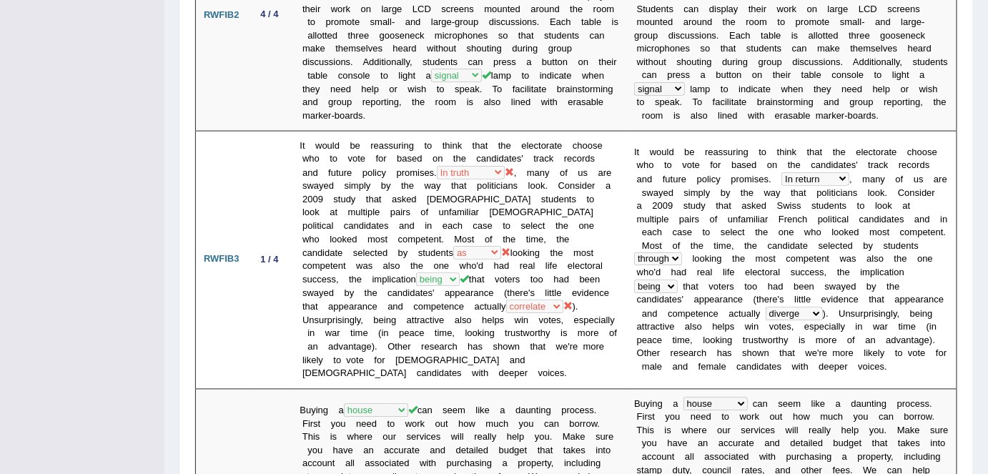
scroll to position [0, 0]
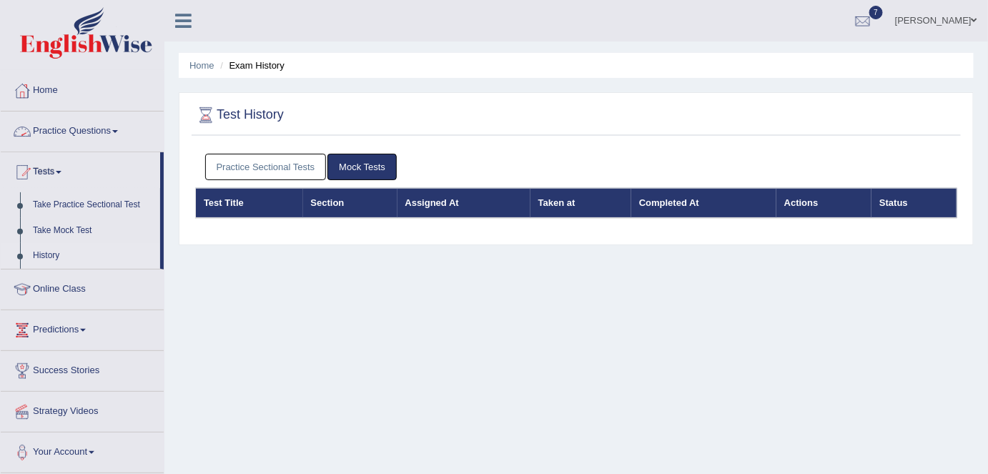
click at [111, 135] on link "Practice Questions" at bounding box center [82, 130] width 163 height 36
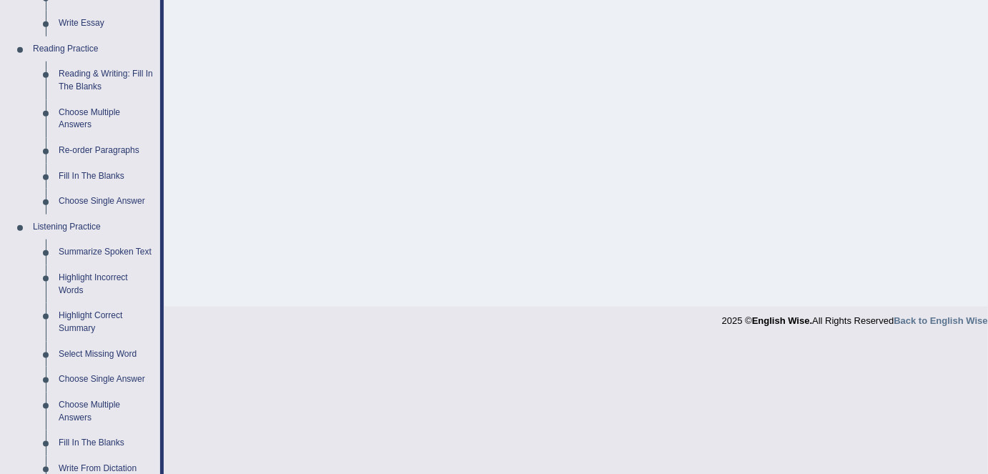
scroll to position [410, 0]
click at [99, 110] on link "Choose Multiple Answers" at bounding box center [106, 118] width 108 height 38
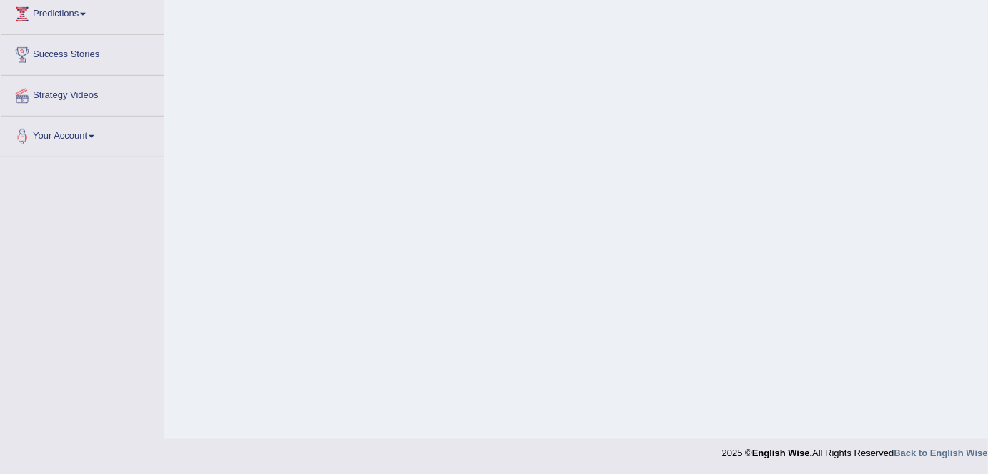
scroll to position [157, 0]
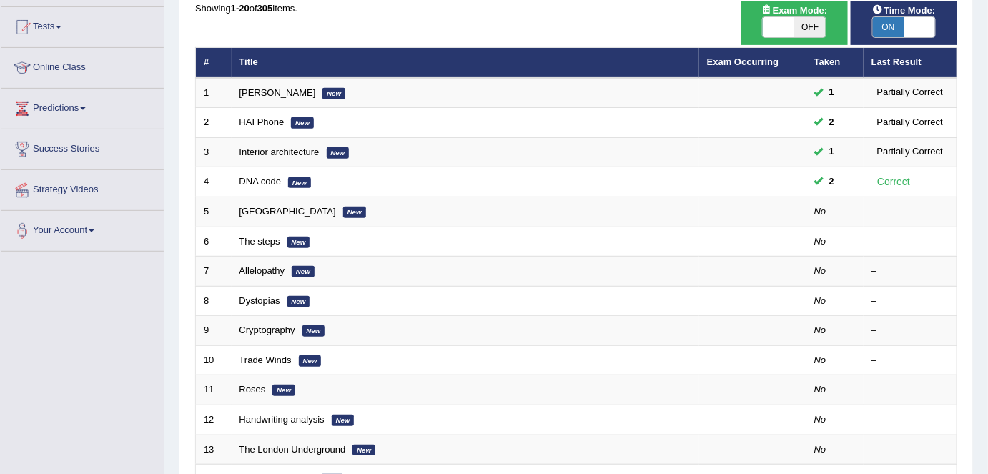
scroll to position [147, 0]
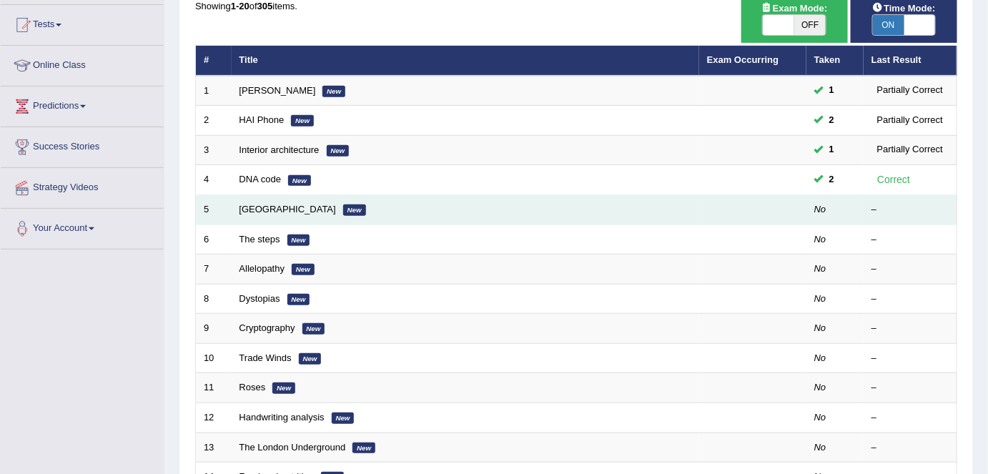
click at [252, 199] on td "Mandeville New" at bounding box center [466, 210] width 468 height 30
click at [253, 206] on link "Mandeville" at bounding box center [287, 209] width 97 height 11
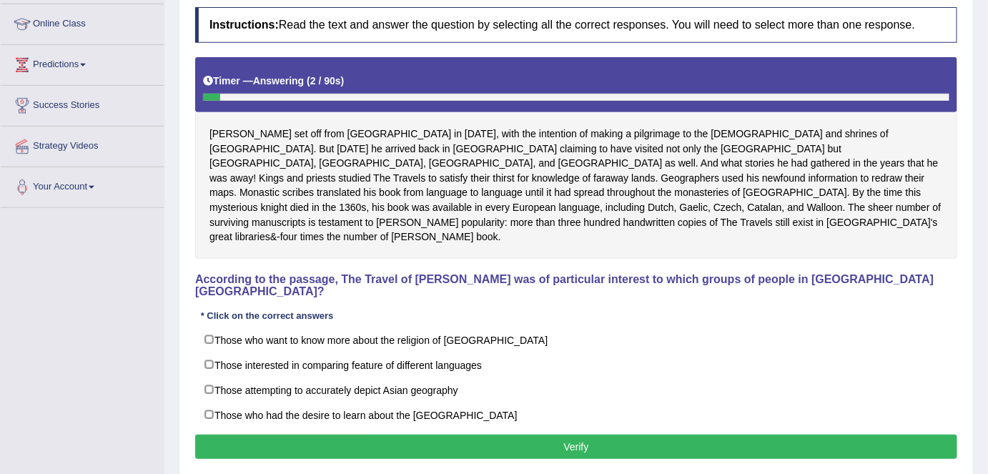
scroll to position [194, 0]
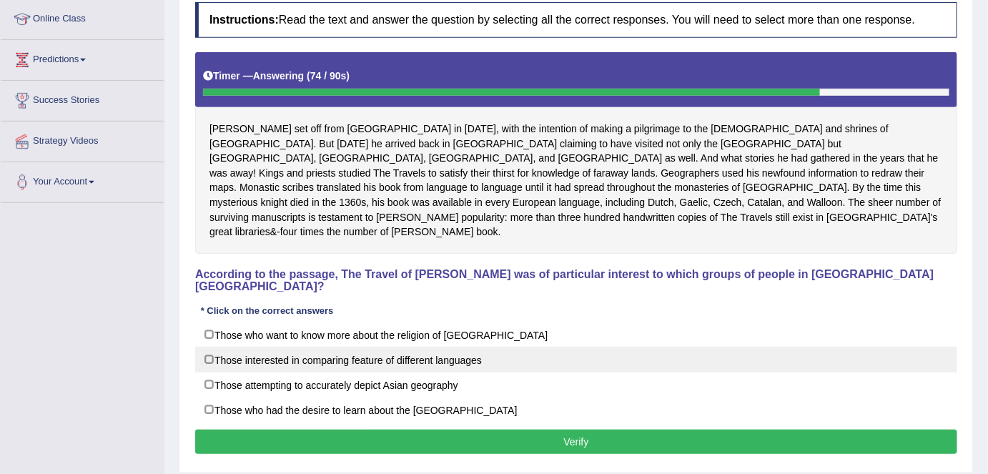
click at [207, 347] on label "Those interested in comparing feature of different languages" at bounding box center [576, 360] width 762 height 26
checkbox input "true"
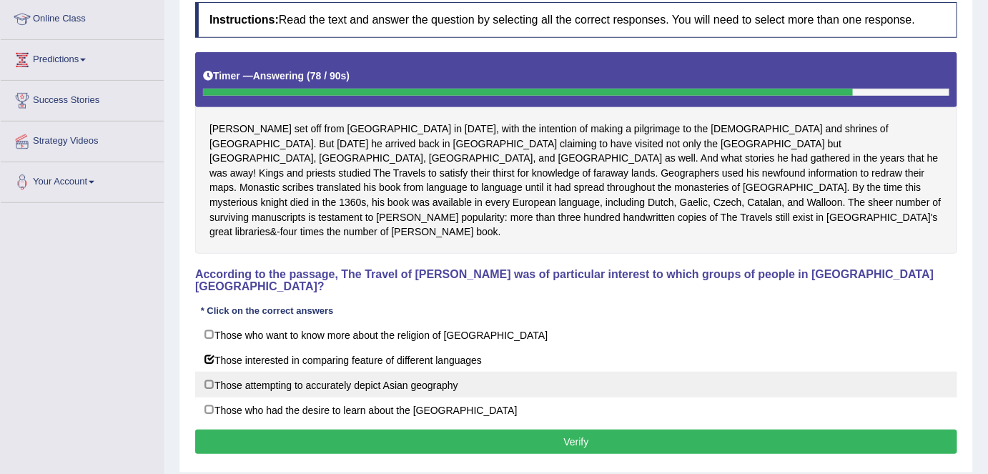
click at [212, 372] on label "Those attempting to accurately depict Asian geography" at bounding box center [576, 385] width 762 height 26
checkbox input "true"
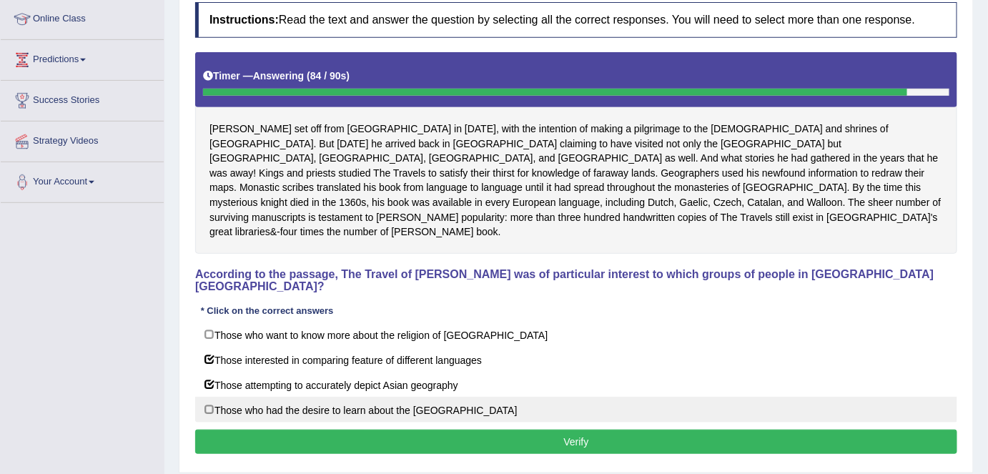
click at [207, 397] on label "Those who had the desire to learn about the Far East" at bounding box center [576, 410] width 762 height 26
checkbox input "true"
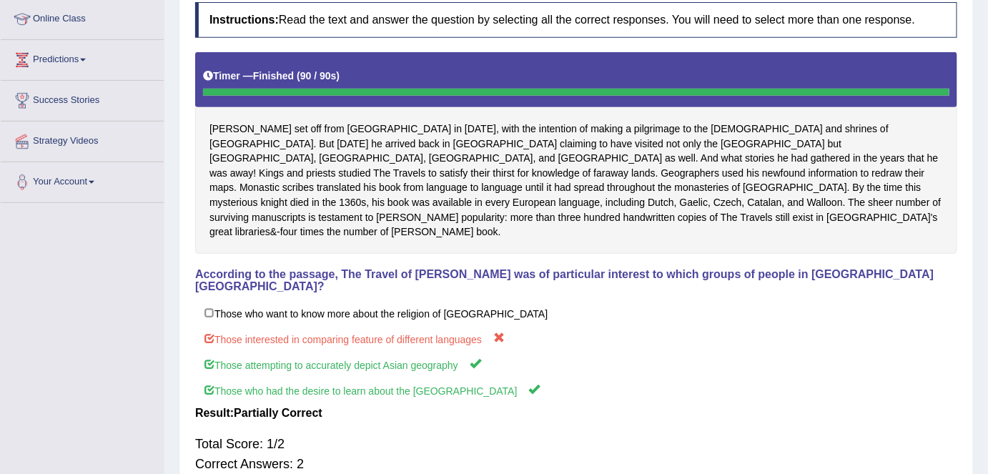
scroll to position [276, 0]
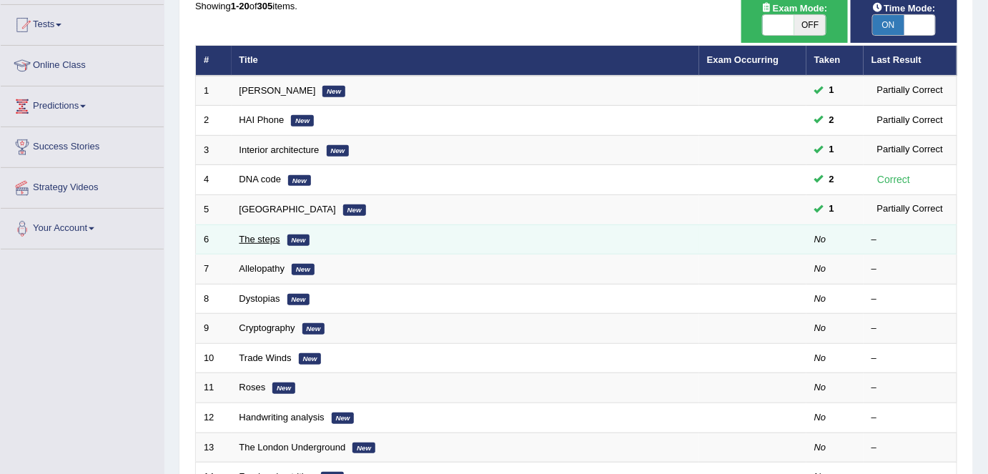
click at [259, 236] on link "The steps" at bounding box center [259, 239] width 41 height 11
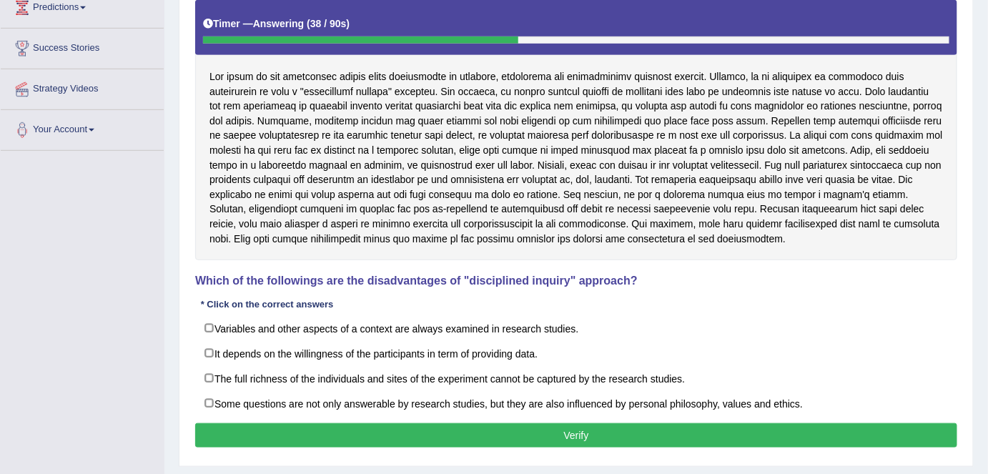
scroll to position [248, 0]
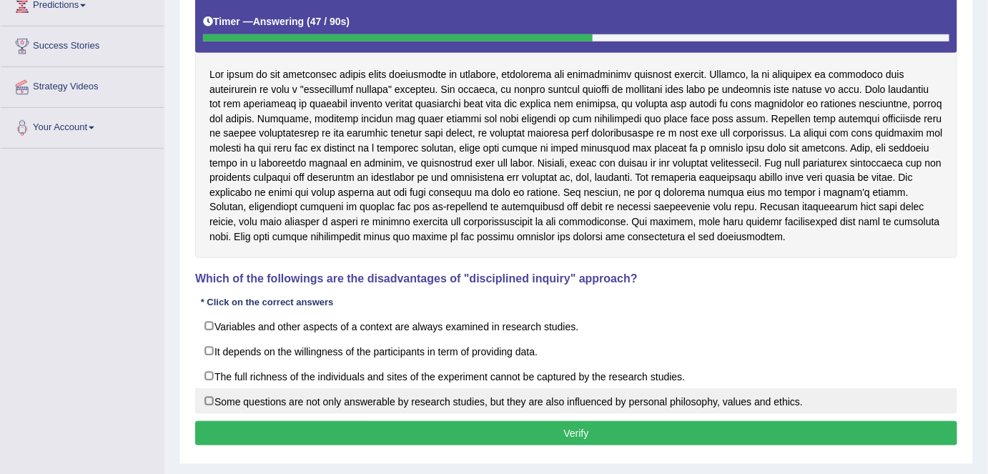
click at [205, 400] on label "Some questions are not only answerable by research studies, but they are also i…" at bounding box center [576, 401] width 762 height 26
checkbox input "true"
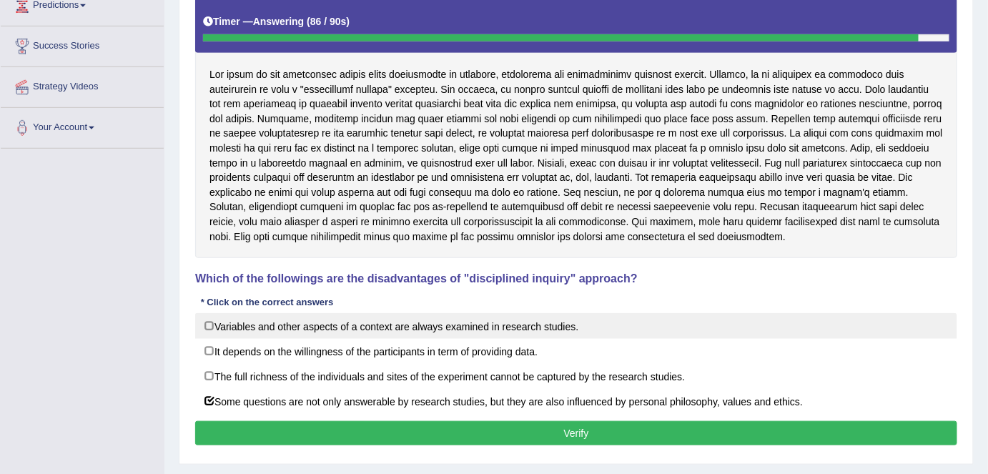
click at [212, 320] on label "Variables and other aspects of a context are always examined in research studie…" at bounding box center [576, 326] width 762 height 26
checkbox input "false"
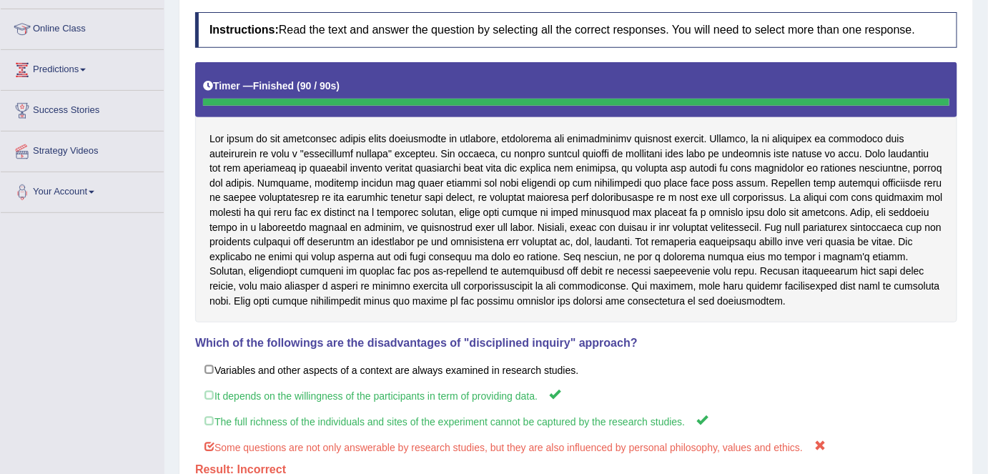
scroll to position [234, 0]
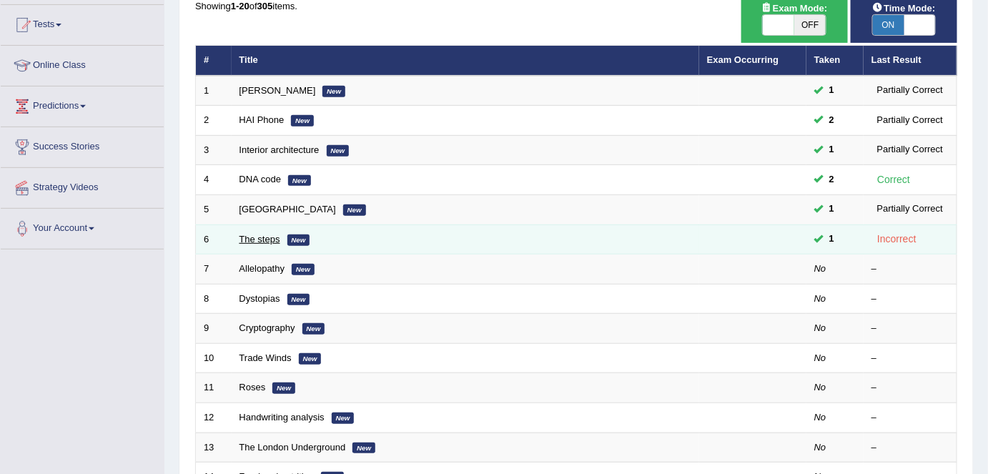
click at [274, 240] on link "The steps" at bounding box center [259, 239] width 41 height 11
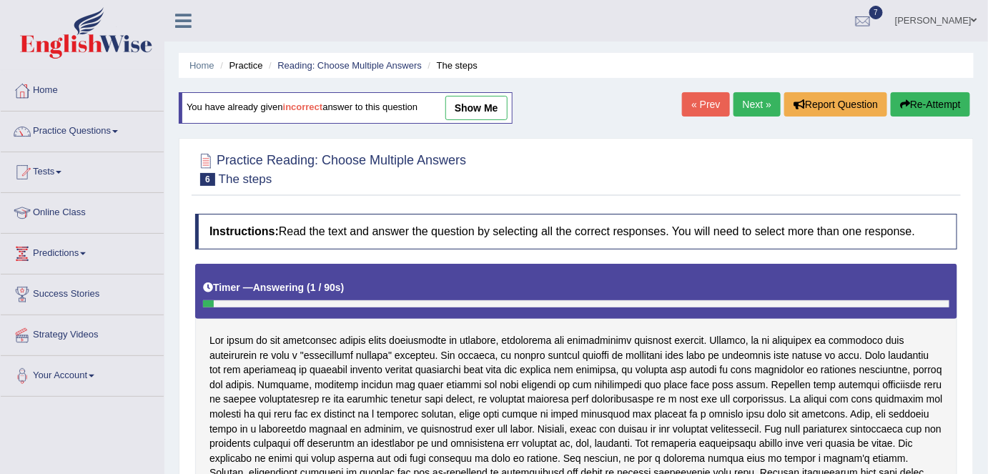
click at [960, 99] on button "Re-Attempt" at bounding box center [930, 104] width 79 height 24
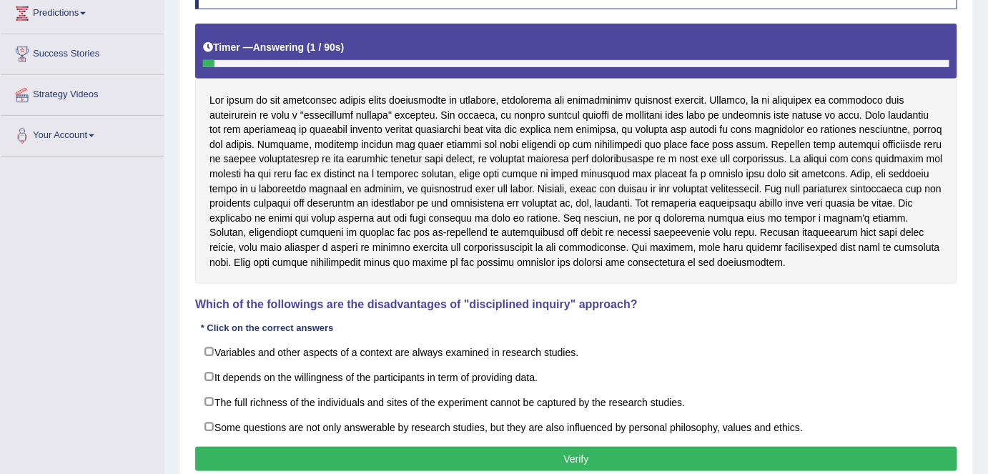
scroll to position [240, 0]
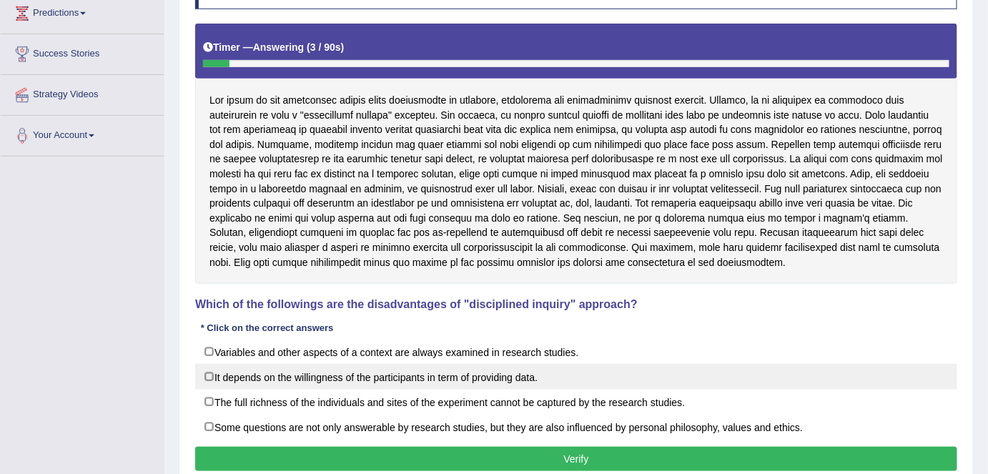
click at [212, 370] on label "It depends on the willingness of the participants in term of providing data." at bounding box center [576, 377] width 762 height 26
checkbox input "true"
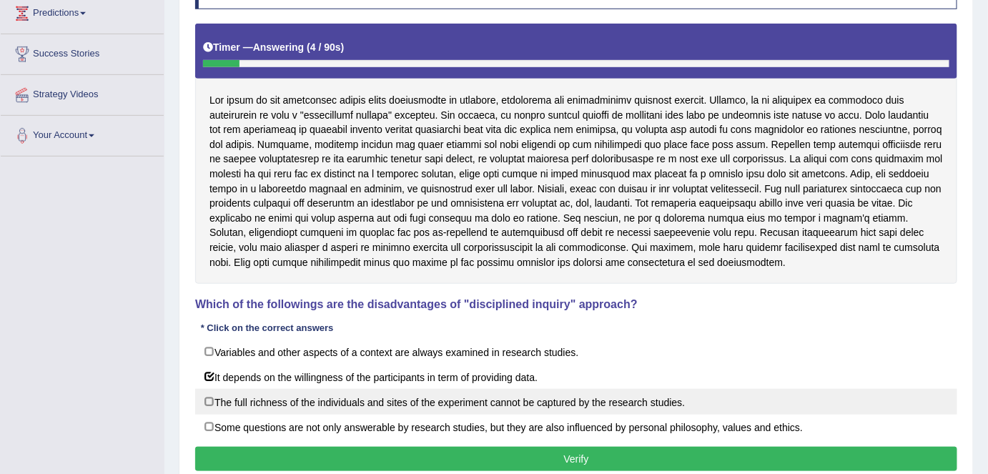
click at [212, 400] on label "The full richness of the individuals and sites of the experiment cannot be capt…" at bounding box center [576, 402] width 762 height 26
checkbox input "true"
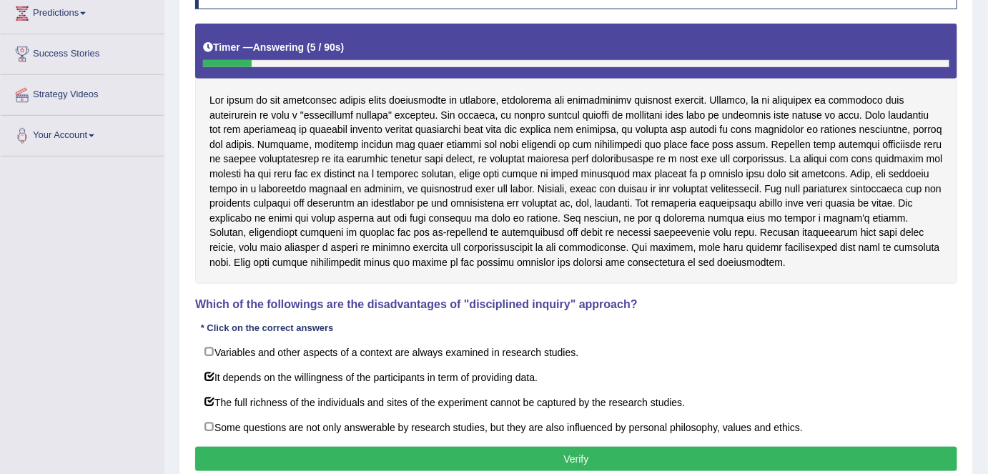
click at [360, 457] on button "Verify" at bounding box center [576, 459] width 762 height 24
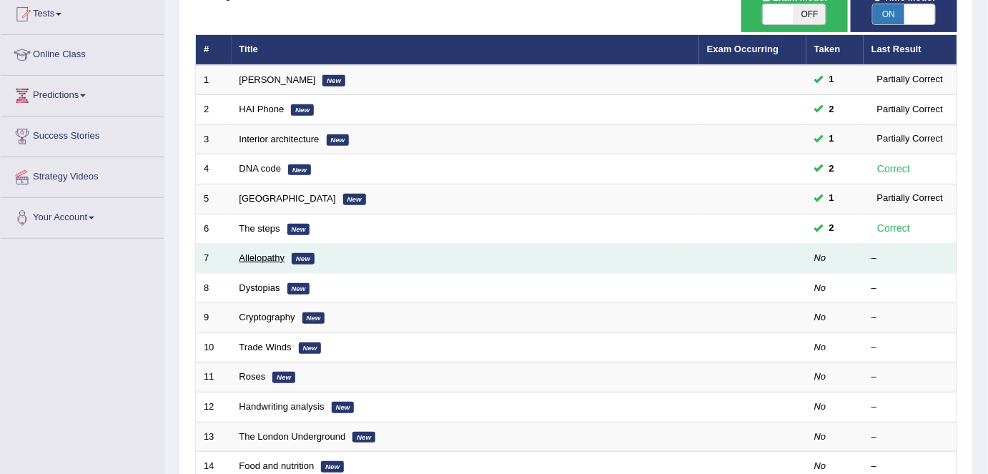
click at [259, 252] on link "Allelopathy" at bounding box center [262, 257] width 46 height 11
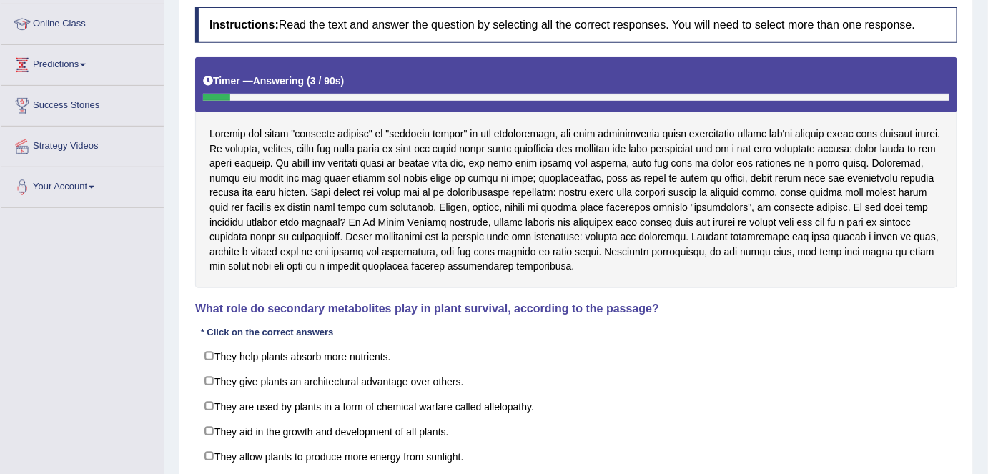
scroll to position [192, 0]
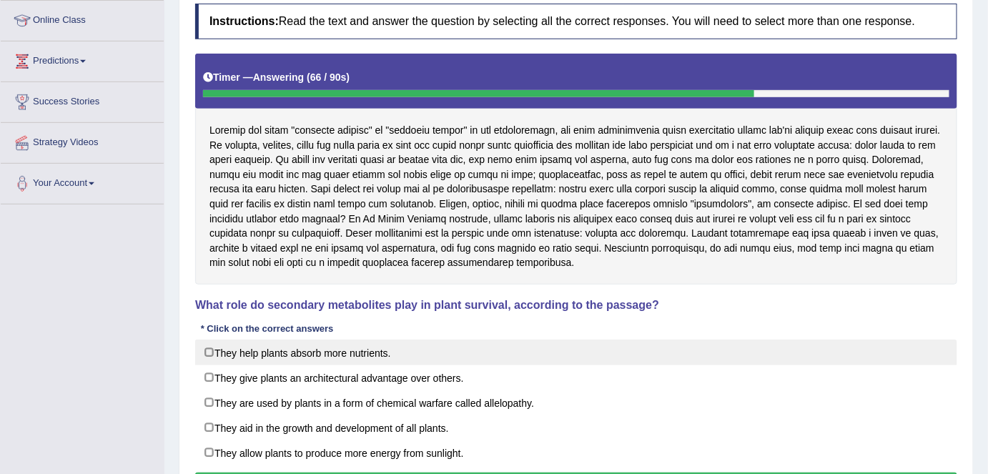
click at [208, 353] on label "They help plants absorb more nutrients." at bounding box center [576, 353] width 762 height 26
checkbox input "true"
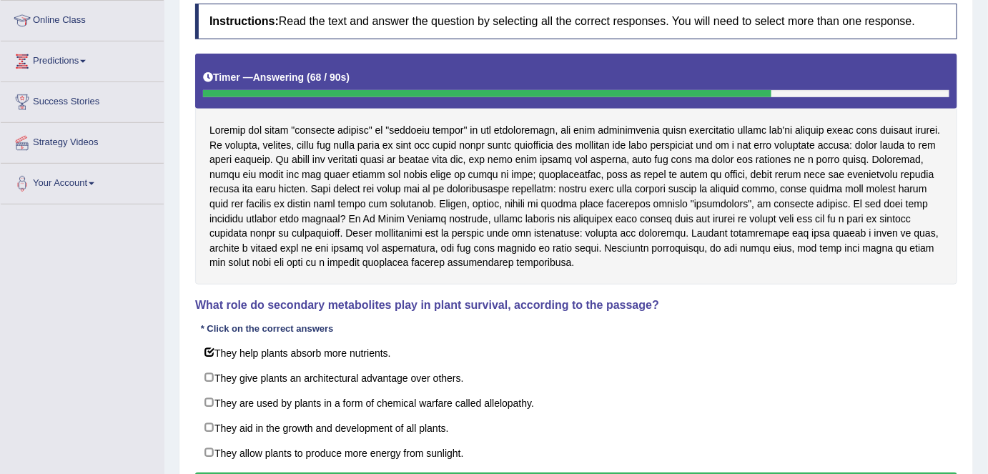
click at [978, 262] on div "Home Practice Reading: Choose Multiple Answers Allelopathy « Prev Next » Report…" at bounding box center [575, 167] width 823 height 719
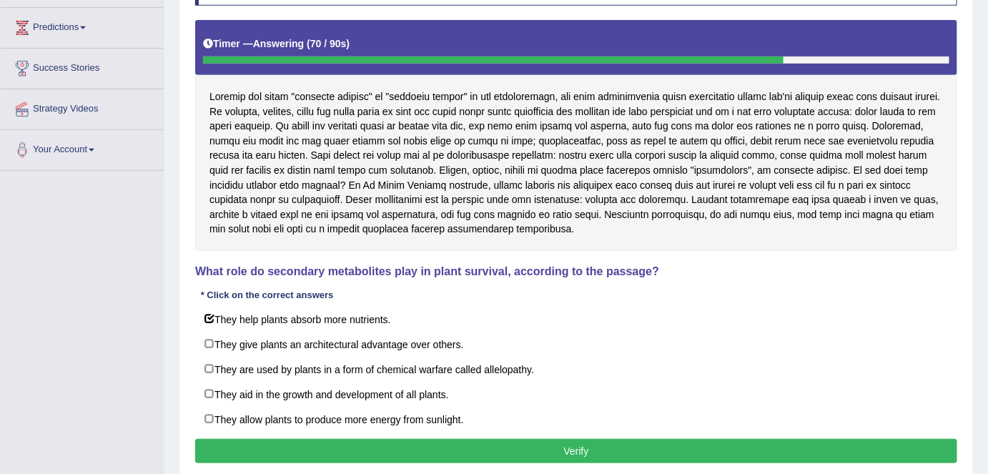
scroll to position [229, 0]
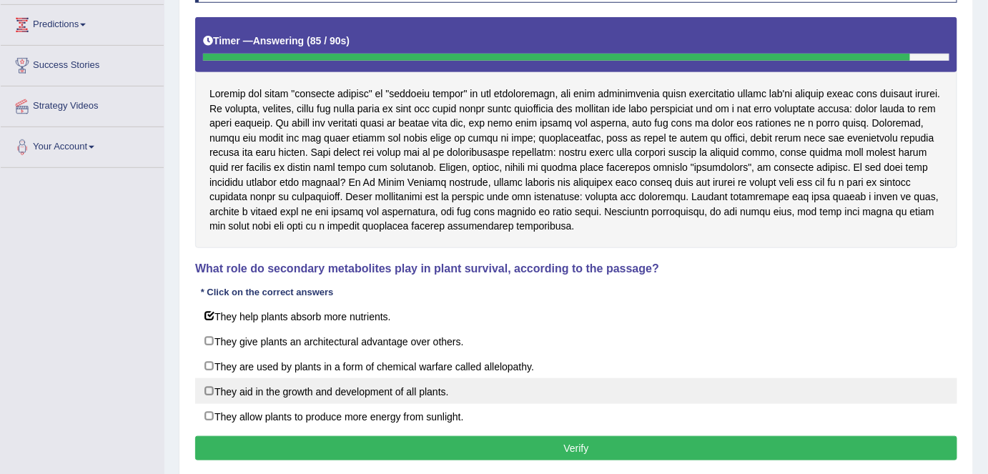
click at [202, 391] on label "They aid in the growth and development of all plants." at bounding box center [576, 391] width 762 height 26
checkbox input "true"
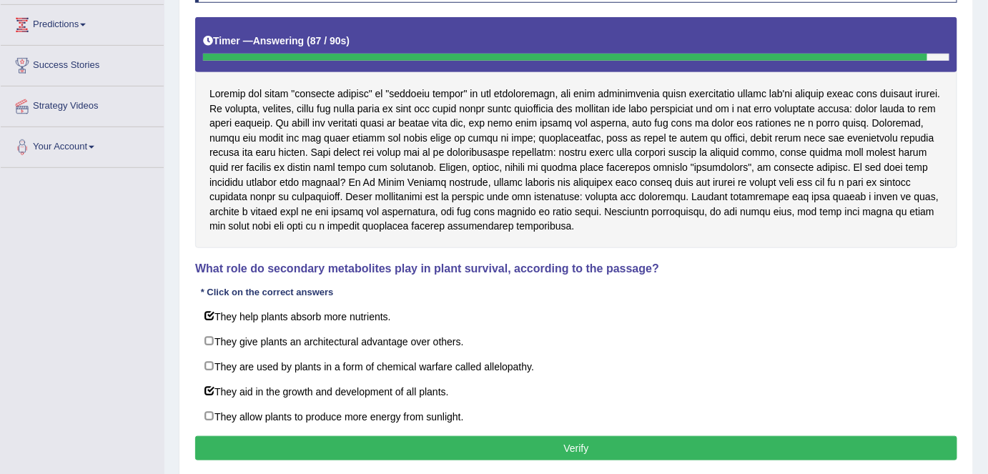
click at [279, 445] on button "Verify" at bounding box center [576, 448] width 762 height 24
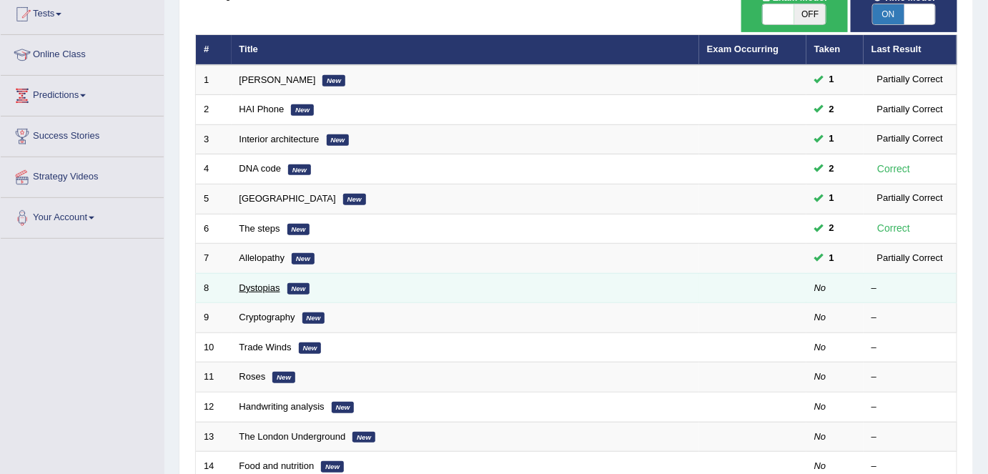
click at [262, 282] on link "Dystopias" at bounding box center [259, 287] width 41 height 11
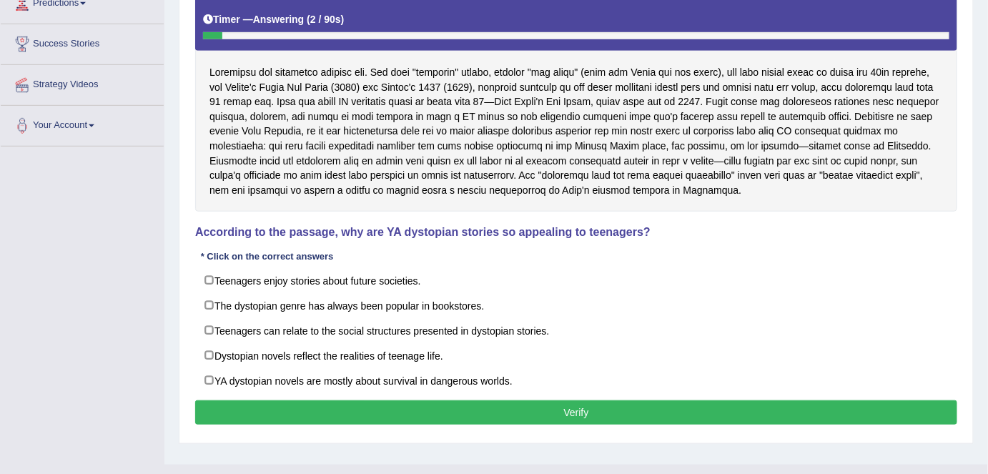
scroll to position [259, 0]
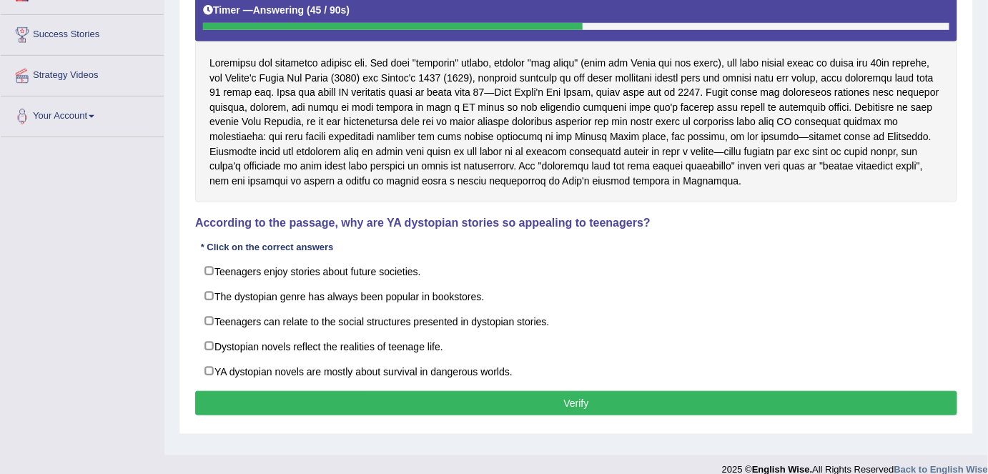
drag, startPoint x: 486, startPoint y: 103, endPoint x: 522, endPoint y: 114, distance: 37.5
click at [522, 114] on div at bounding box center [576, 94] width 762 height 217
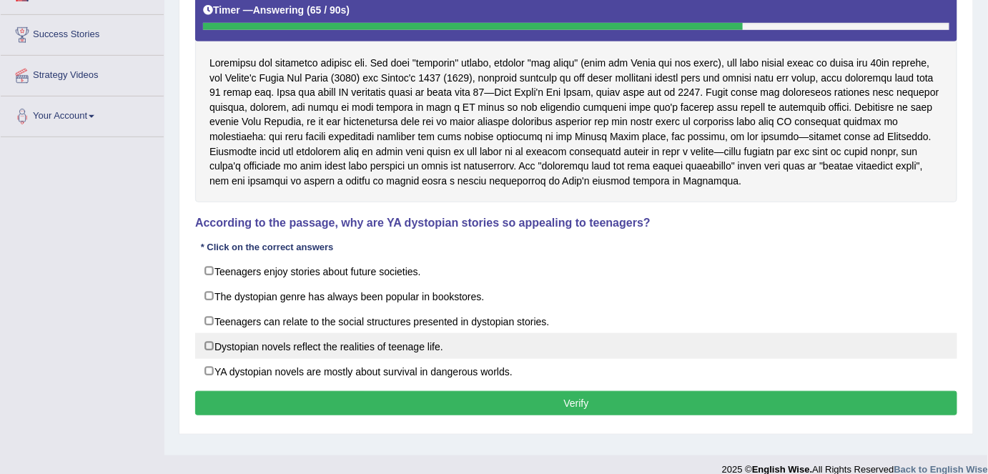
click at [208, 342] on label "Dystopian novels reflect the realities of teenage life." at bounding box center [576, 346] width 762 height 26
checkbox input "true"
